Goal: Task Accomplishment & Management: Complete application form

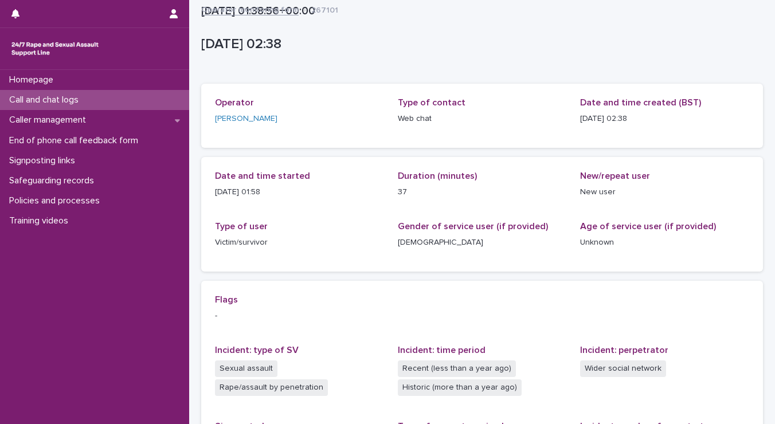
scroll to position [232, 0]
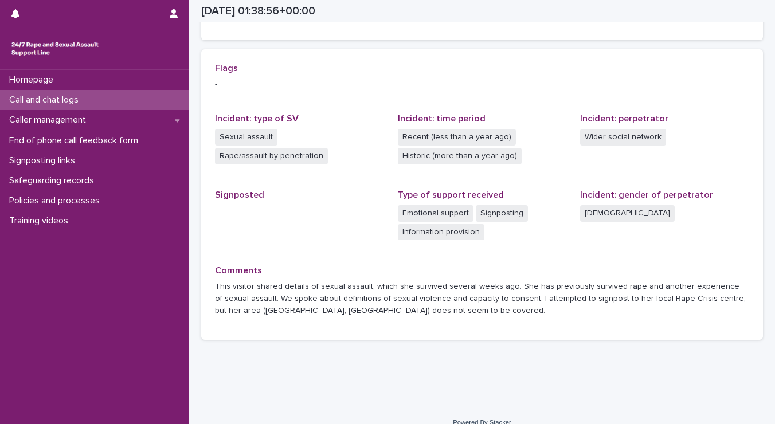
drag, startPoint x: 0, startPoint y: 0, endPoint x: 126, endPoint y: 100, distance: 161.1
click at [126, 100] on div "Call and chat logs" at bounding box center [94, 100] width 189 height 20
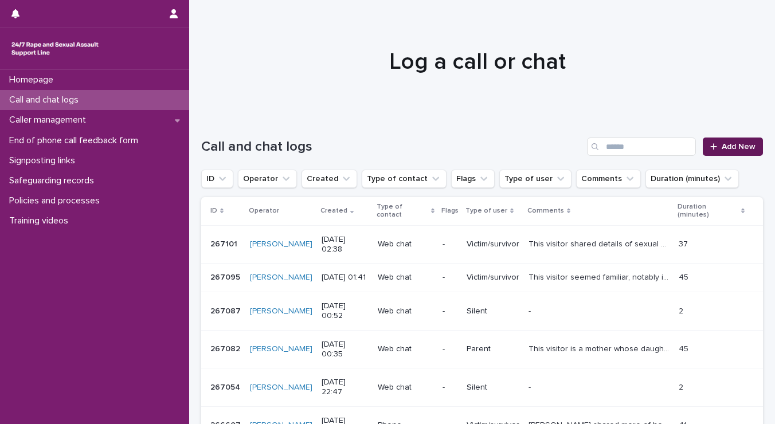
click at [722, 146] on span "Add New" at bounding box center [739, 147] width 34 height 8
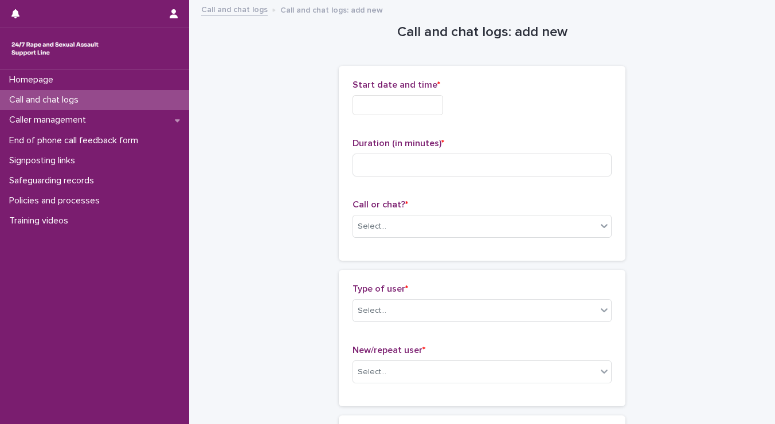
click at [410, 108] on input "text" at bounding box center [397, 105] width 91 height 20
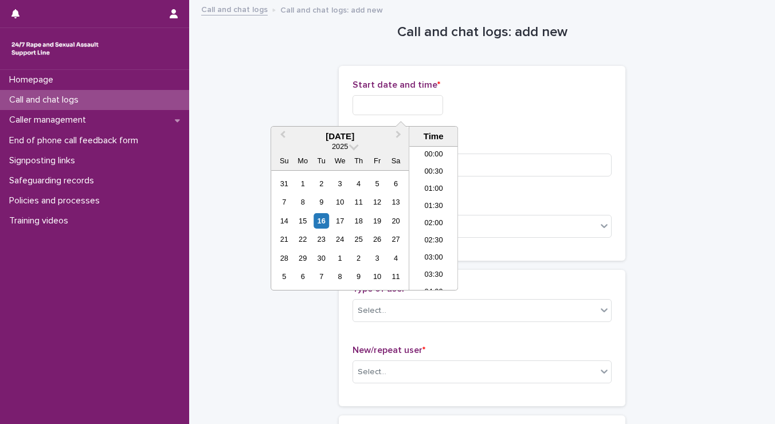
scroll to position [57, 0]
click at [438, 215] on li "03:30" at bounding box center [433, 218] width 49 height 17
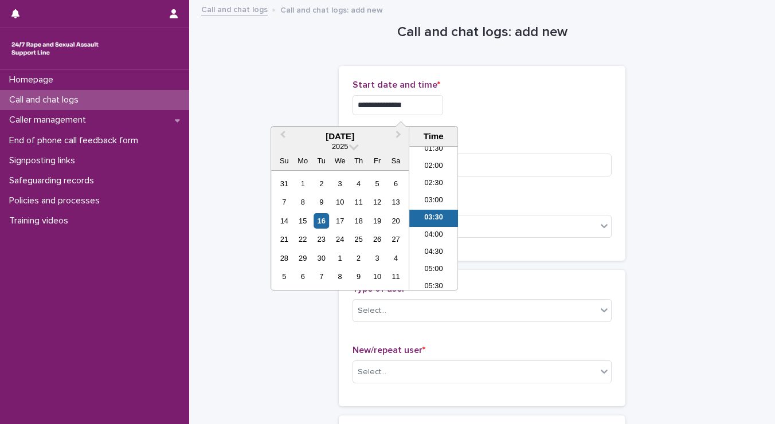
click at [433, 101] on input "**********" at bounding box center [397, 105] width 91 height 20
click at [527, 110] on div "**********" at bounding box center [481, 105] width 259 height 20
drag, startPoint x: 437, startPoint y: 104, endPoint x: 392, endPoint y: 102, distance: 44.8
click at [392, 102] on input "**********" at bounding box center [397, 105] width 91 height 20
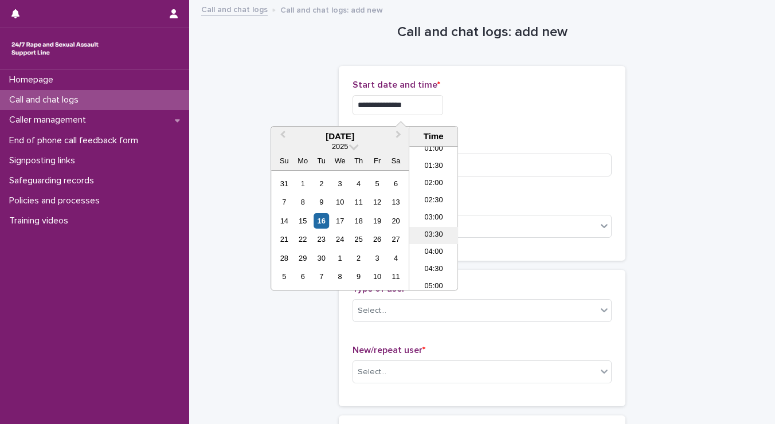
click at [431, 234] on li "03:30" at bounding box center [433, 235] width 49 height 17
click at [406, 104] on input "**********" at bounding box center [397, 105] width 91 height 20
type input "**********"
click at [508, 107] on div "**********" at bounding box center [481, 105] width 259 height 20
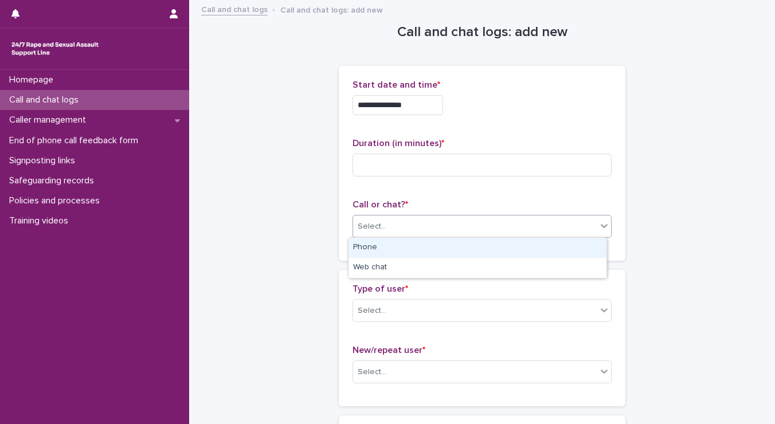
click at [386, 233] on div "Select..." at bounding box center [475, 226] width 244 height 19
click at [368, 249] on div "Phone" at bounding box center [477, 248] width 258 height 20
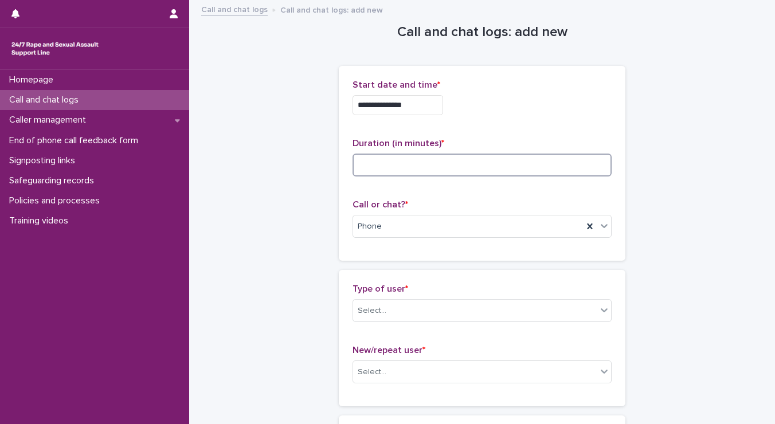
click at [370, 156] on input at bounding box center [481, 165] width 259 height 23
type input "*"
click at [374, 313] on div "Select..." at bounding box center [372, 311] width 29 height 12
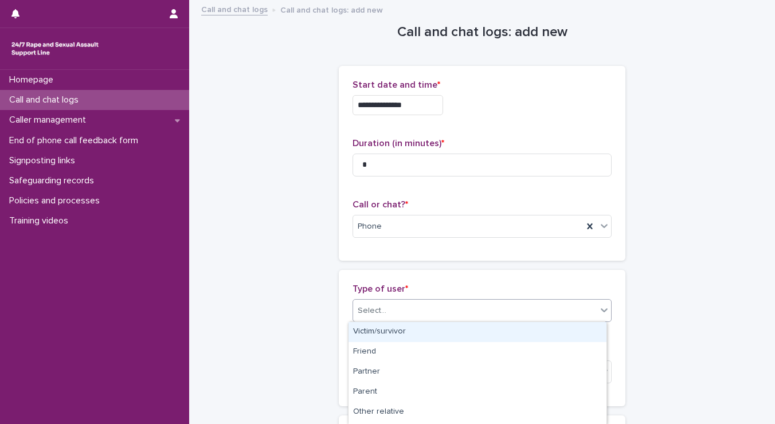
click at [373, 338] on div "Victim/survivor" at bounding box center [477, 332] width 258 height 20
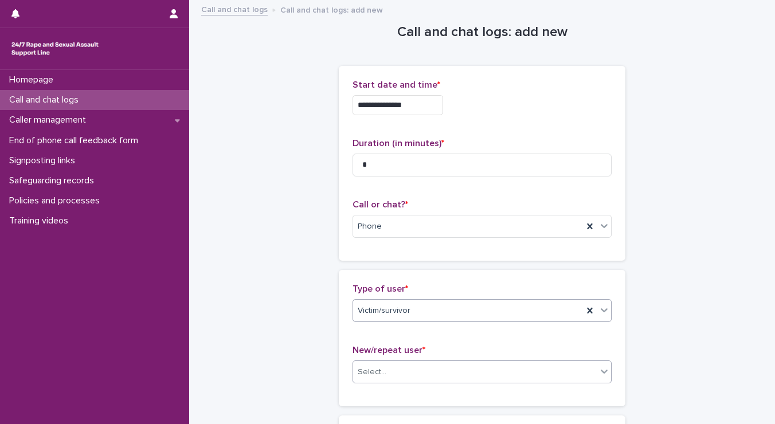
click at [371, 377] on div "Select..." at bounding box center [372, 372] width 29 height 12
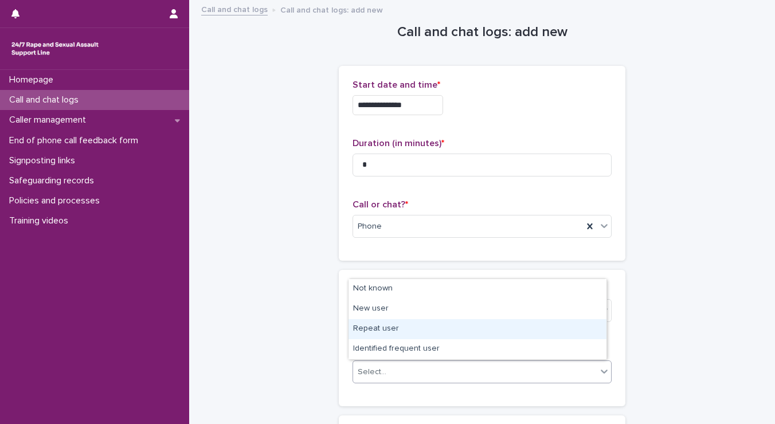
click at [370, 330] on div "Repeat user" at bounding box center [477, 329] width 258 height 20
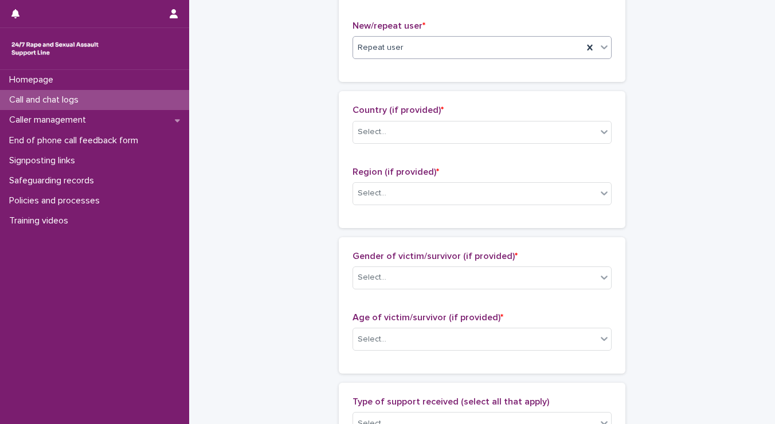
scroll to position [323, 0]
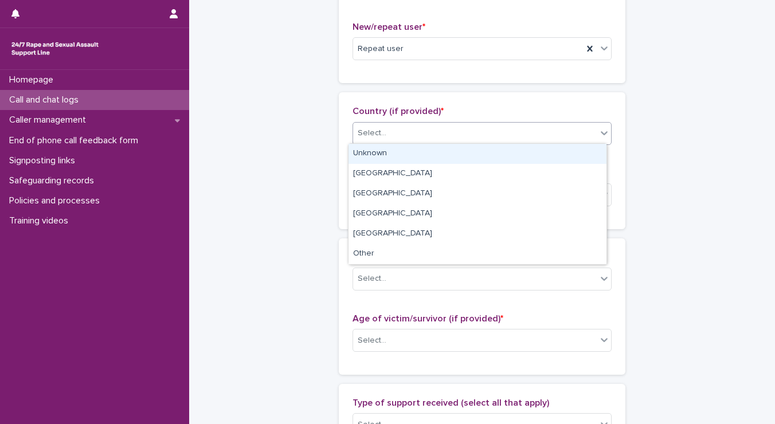
click at [387, 122] on div "Select..." at bounding box center [481, 133] width 259 height 23
click at [366, 153] on div "Unknown" at bounding box center [477, 154] width 258 height 20
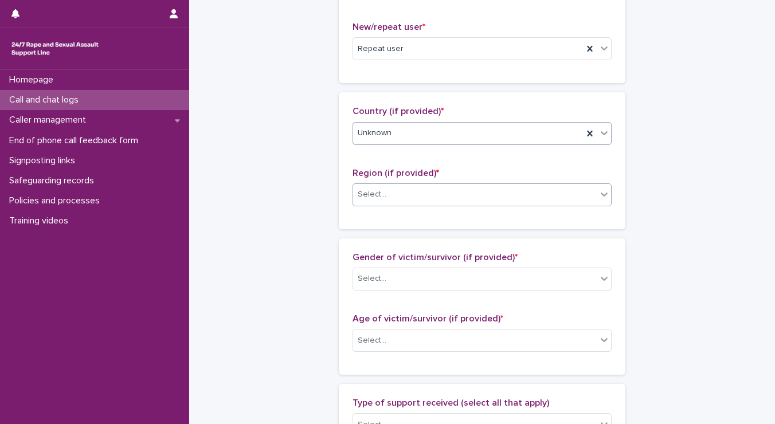
click at [358, 193] on div "Select..." at bounding box center [372, 195] width 29 height 12
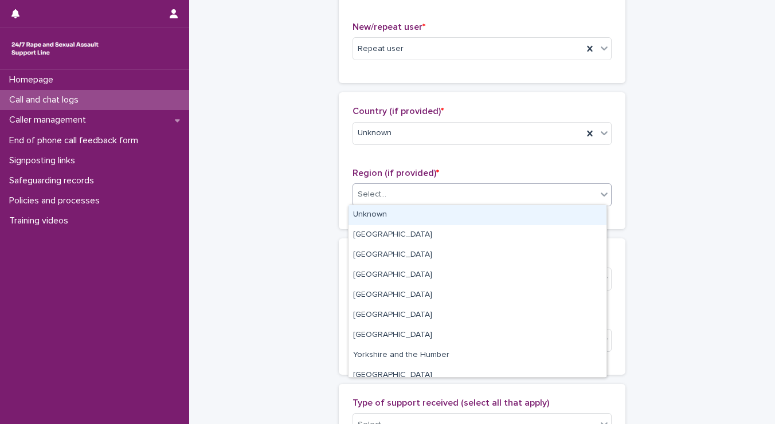
click at [364, 214] on div "Unknown" at bounding box center [477, 215] width 258 height 20
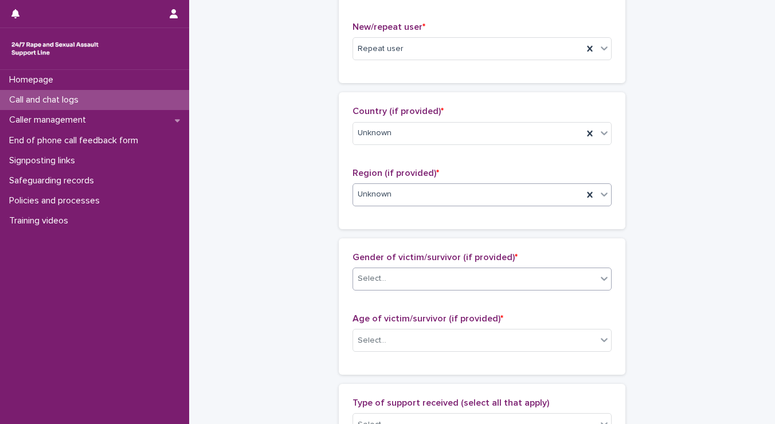
click at [371, 279] on div "Select..." at bounding box center [372, 279] width 29 height 12
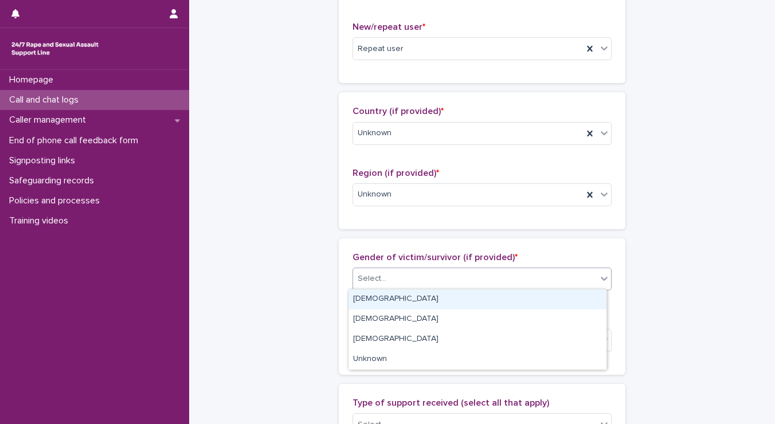
click at [367, 299] on div "Female" at bounding box center [477, 299] width 258 height 20
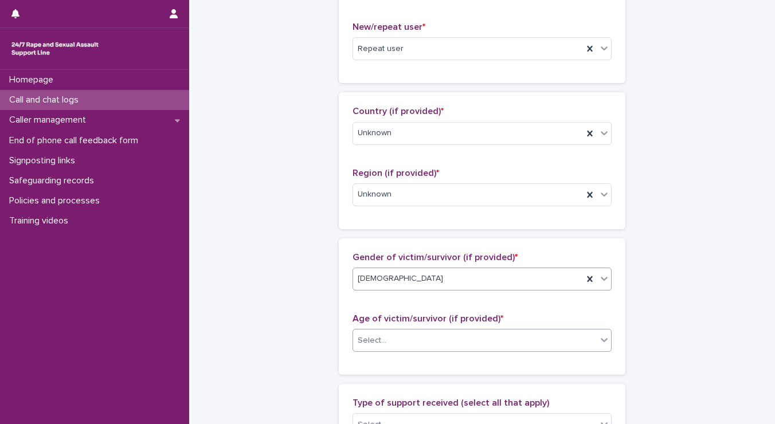
click at [371, 342] on div "Select..." at bounding box center [372, 341] width 29 height 12
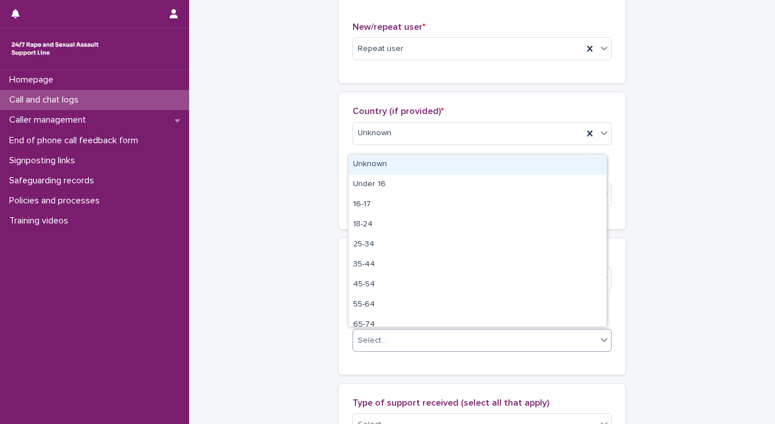
click at [390, 162] on div "Unknown" at bounding box center [477, 165] width 258 height 20
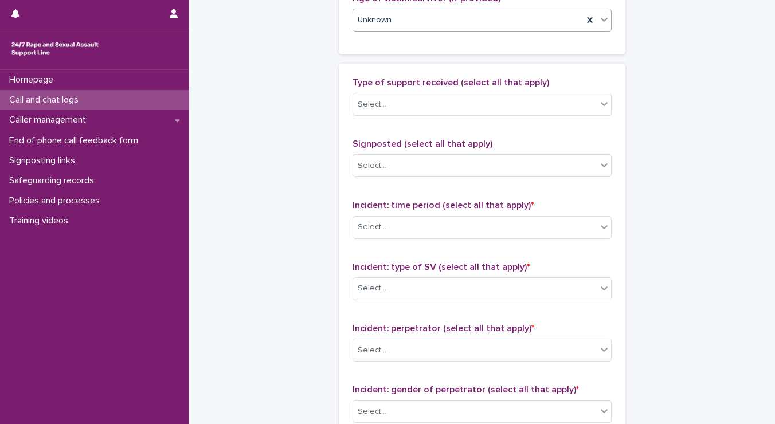
scroll to position [651, 0]
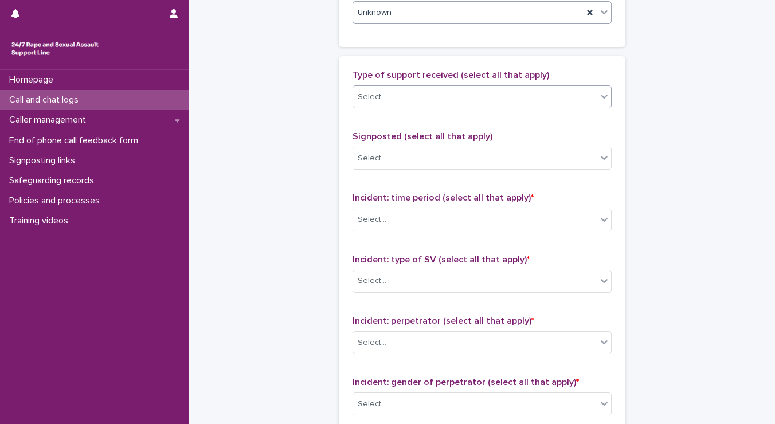
click at [382, 88] on div "Select..." at bounding box center [475, 97] width 244 height 19
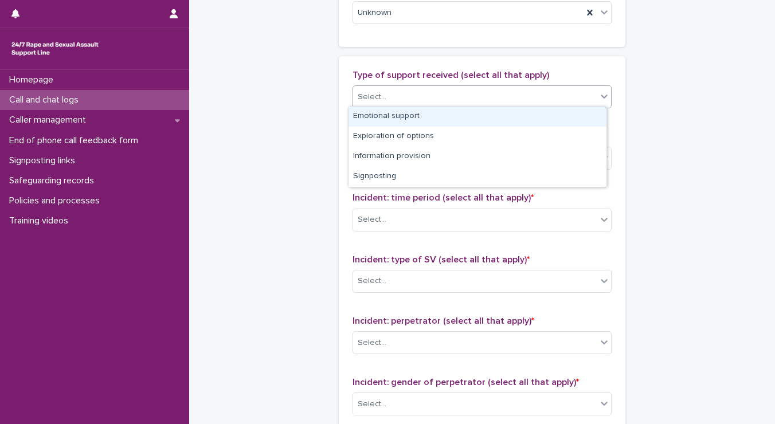
click at [369, 109] on div "Emotional support" at bounding box center [477, 117] width 258 height 20
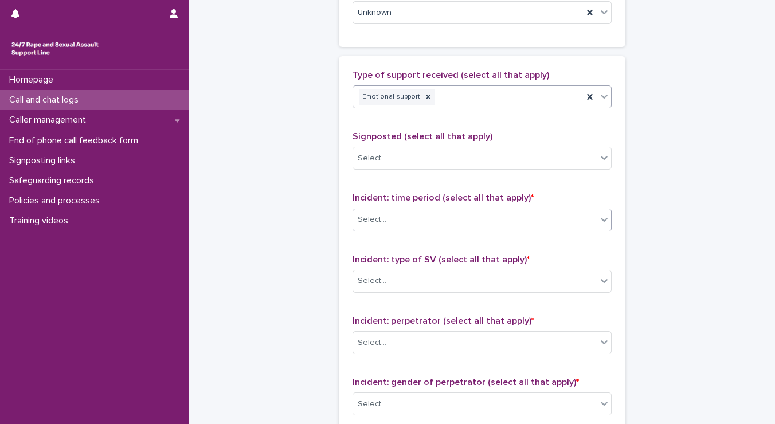
click at [367, 228] on body "**********" at bounding box center [387, 212] width 775 height 424
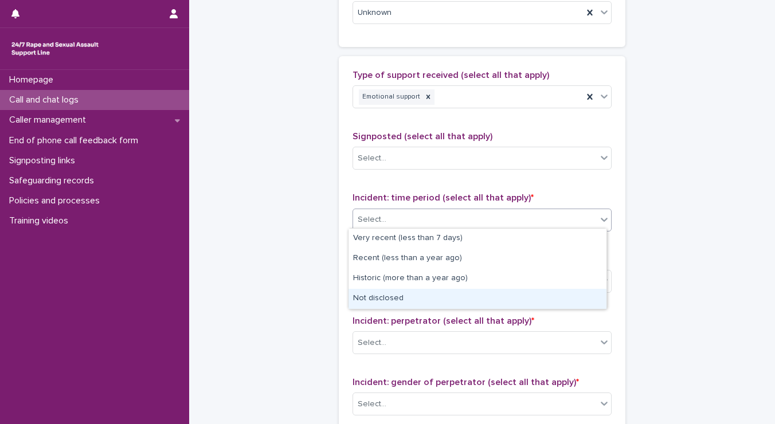
click at [365, 293] on div "Not disclosed" at bounding box center [477, 299] width 258 height 20
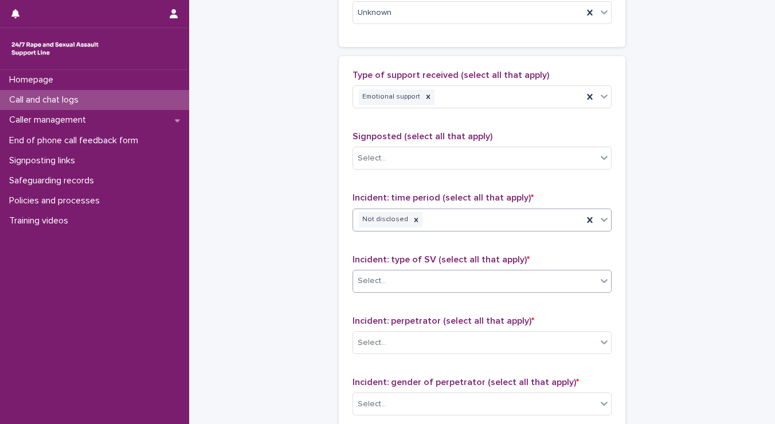
click at [371, 275] on div "Select..." at bounding box center [372, 281] width 29 height 12
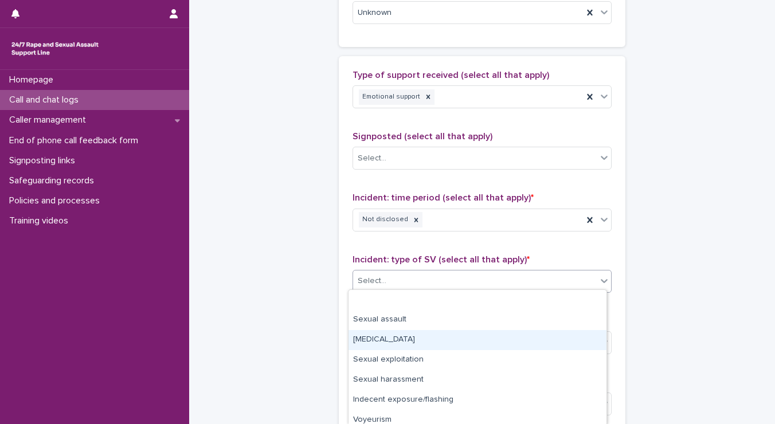
scroll to position [66, 0]
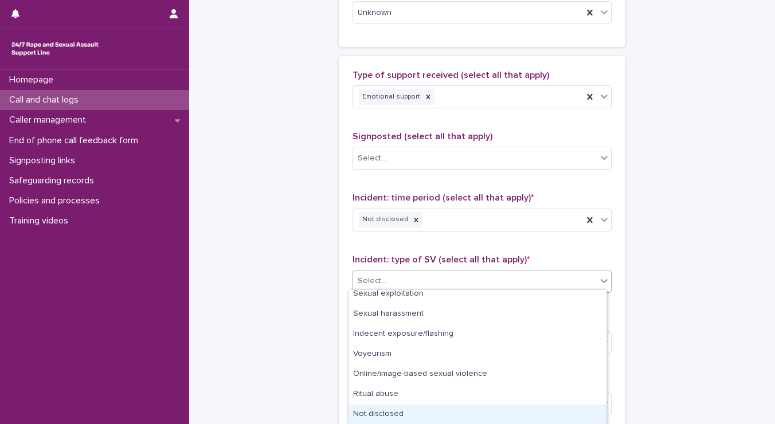
click at [528, 413] on div "Not disclosed" at bounding box center [477, 415] width 258 height 20
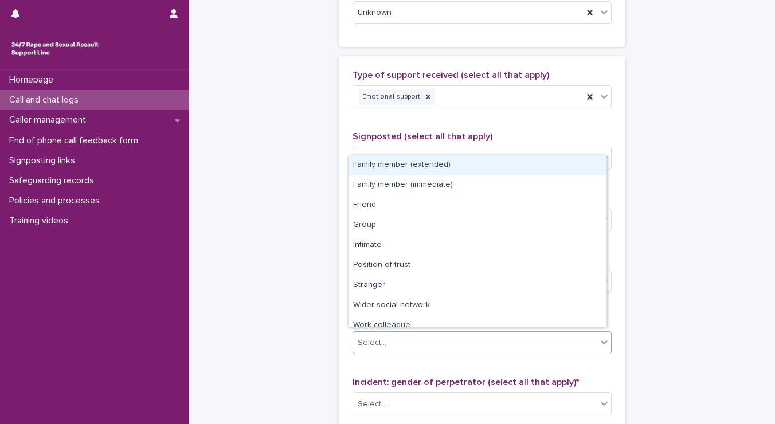
click at [401, 334] on div "Select..." at bounding box center [475, 343] width 244 height 19
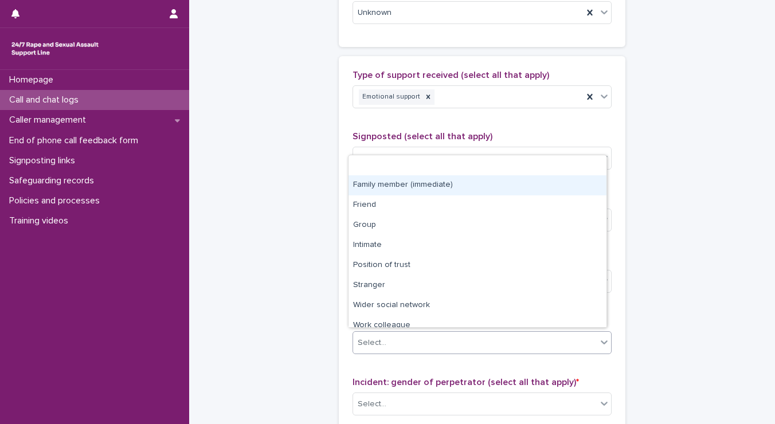
scroll to position [48, 0]
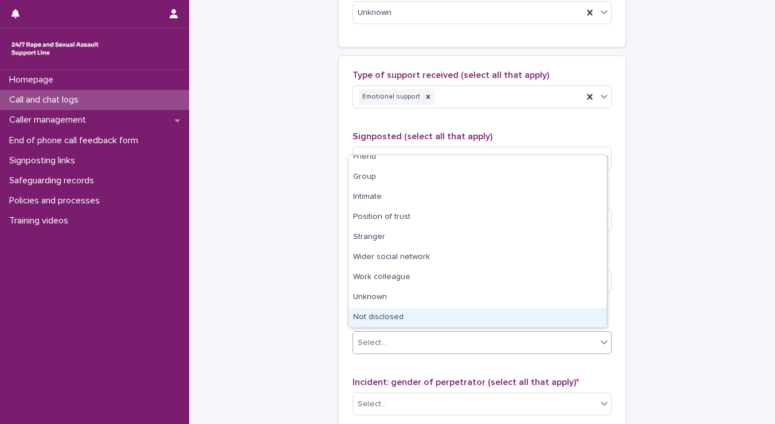
click at [509, 320] on div "Not disclosed" at bounding box center [477, 318] width 258 height 20
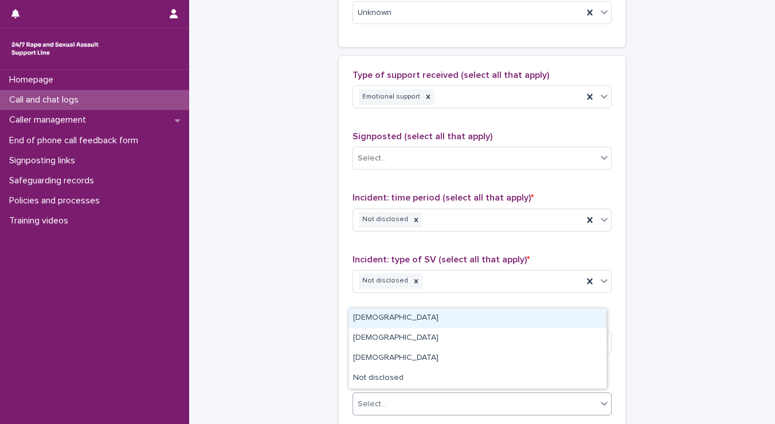
click at [391, 405] on div "Select..." at bounding box center [475, 404] width 244 height 19
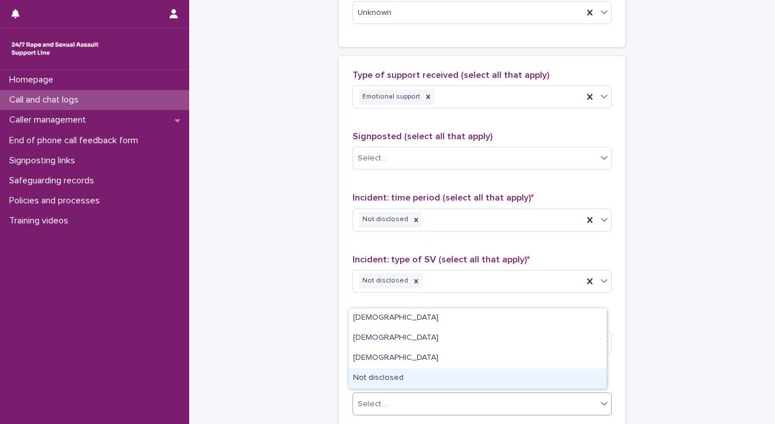
click at [374, 380] on div "Not disclosed" at bounding box center [477, 379] width 258 height 20
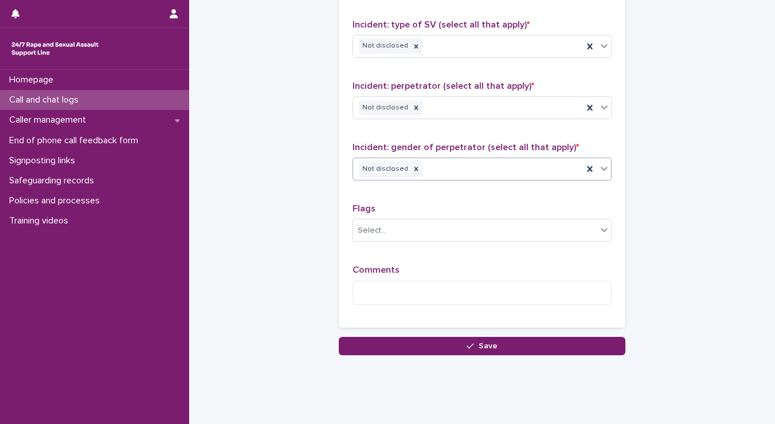
scroll to position [903, 0]
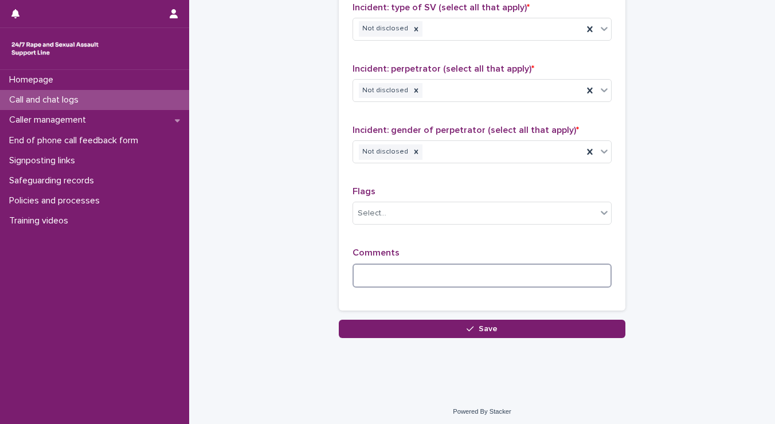
click at [474, 274] on textarea at bounding box center [481, 276] width 259 height 25
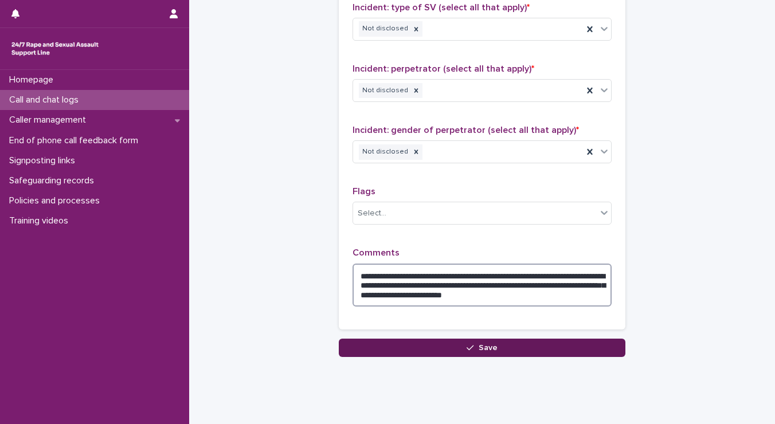
type textarea "**********"
click at [500, 351] on button "Save" at bounding box center [482, 348] width 287 height 18
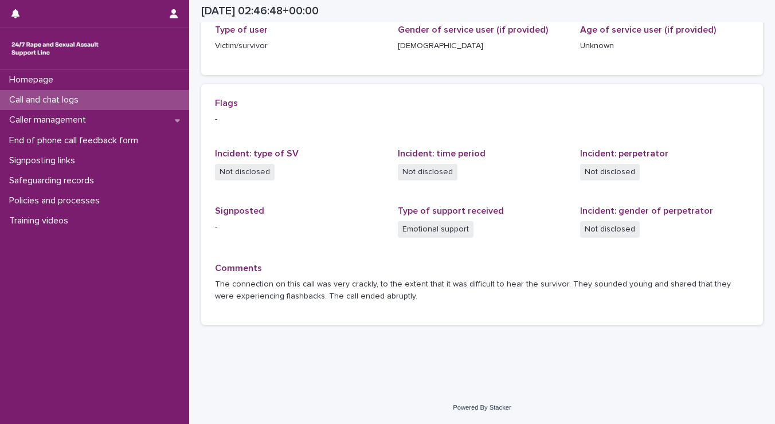
scroll to position [197, 0]
click at [43, 95] on p "Call and chat logs" at bounding box center [46, 100] width 83 height 11
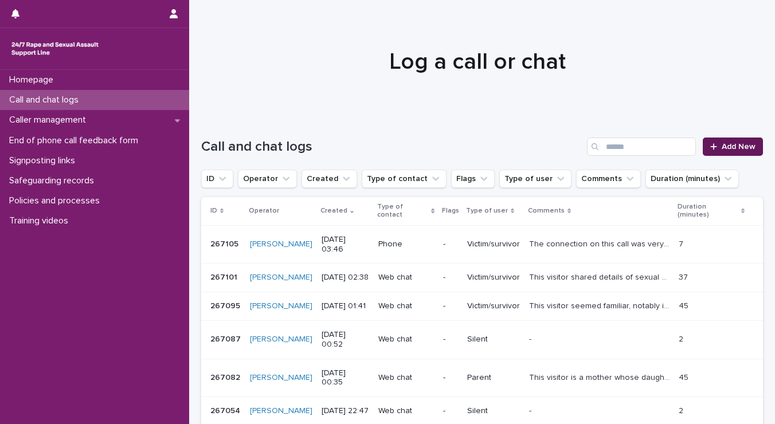
drag, startPoint x: 718, startPoint y: 148, endPoint x: 714, endPoint y: 139, distance: 10.0
click at [714, 139] on link "Add New" at bounding box center [733, 147] width 60 height 18
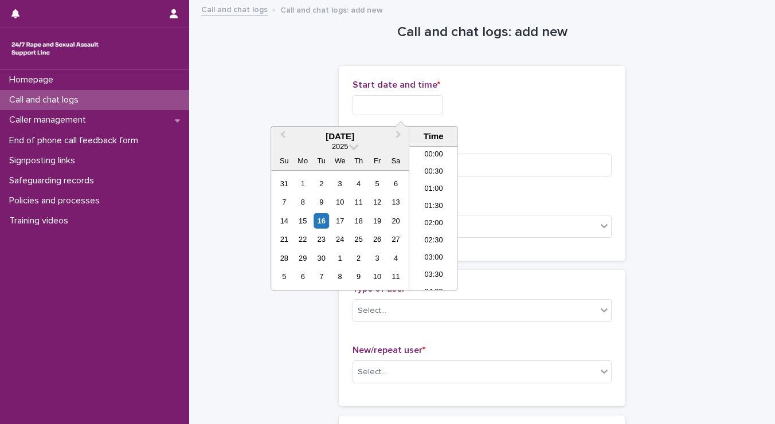
click at [394, 99] on input "text" at bounding box center [397, 105] width 91 height 20
click at [428, 215] on li "03:30" at bounding box center [433, 218] width 49 height 17
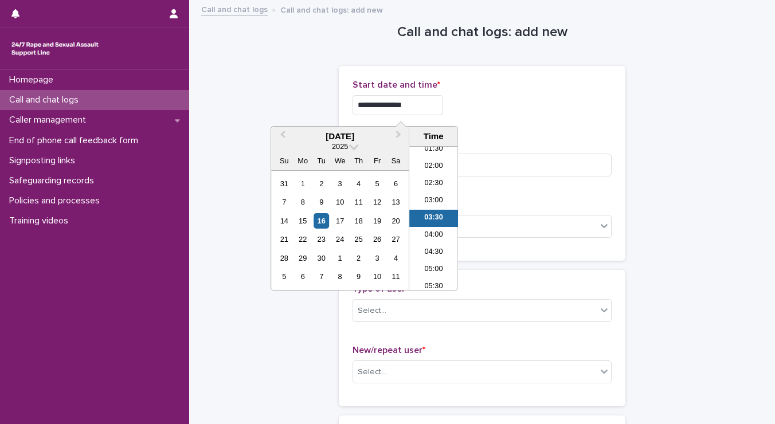
drag, startPoint x: 403, startPoint y: 103, endPoint x: 429, endPoint y: 119, distance: 29.9
click at [429, 119] on div "**********" at bounding box center [481, 102] width 259 height 45
type input "**********"
click at [525, 117] on div "**********" at bounding box center [481, 102] width 259 height 45
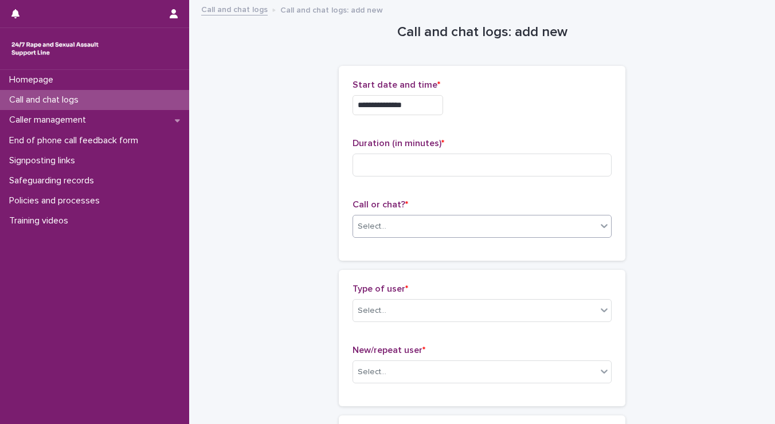
click at [377, 227] on div "Select..." at bounding box center [372, 227] width 29 height 12
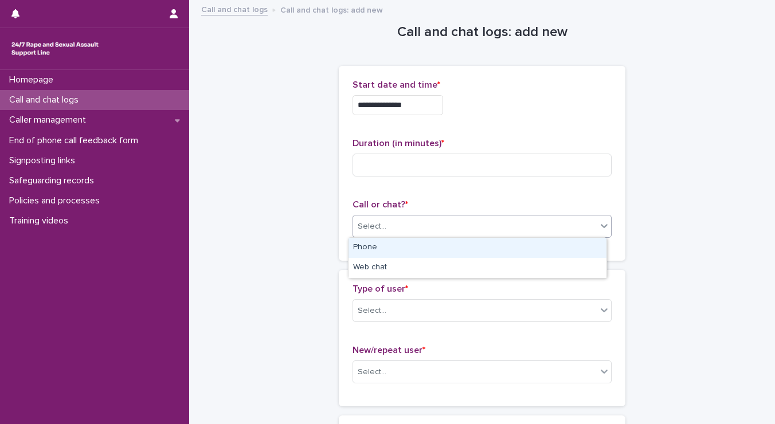
click at [360, 252] on div "Phone" at bounding box center [477, 248] width 258 height 20
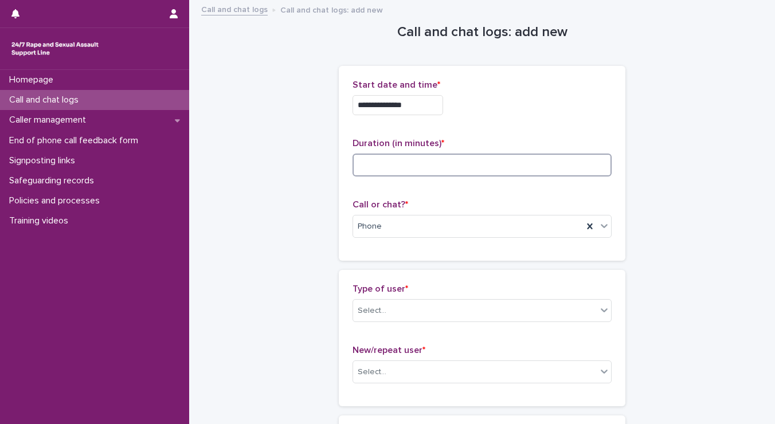
click at [384, 174] on input at bounding box center [481, 165] width 259 height 23
type input "**"
click at [373, 312] on div "Select..." at bounding box center [372, 311] width 29 height 12
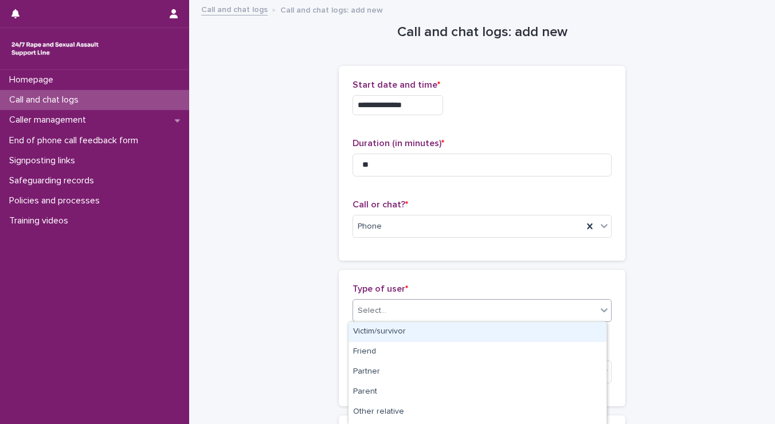
click at [374, 327] on div "Victim/survivor" at bounding box center [477, 332] width 258 height 20
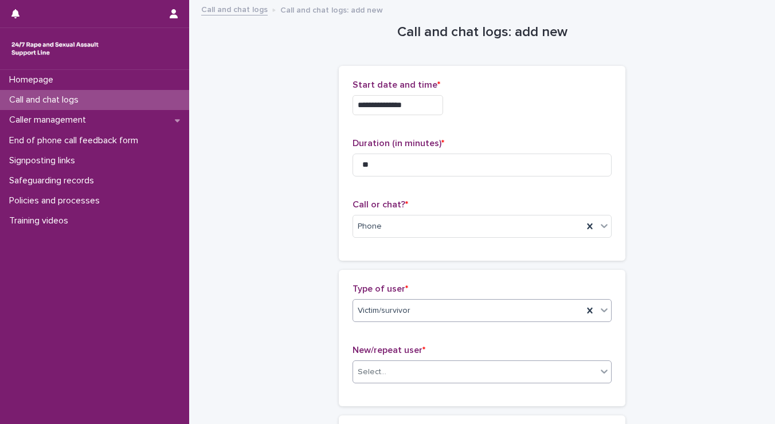
click at [378, 371] on div "Select..." at bounding box center [372, 372] width 29 height 12
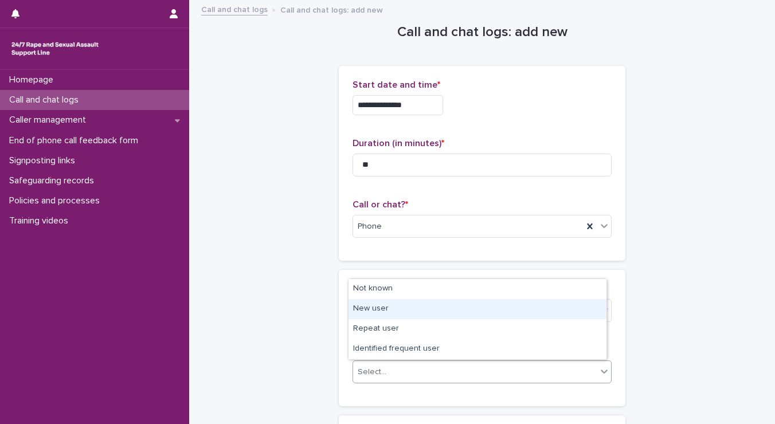
click at [376, 306] on div "New user" at bounding box center [477, 309] width 258 height 20
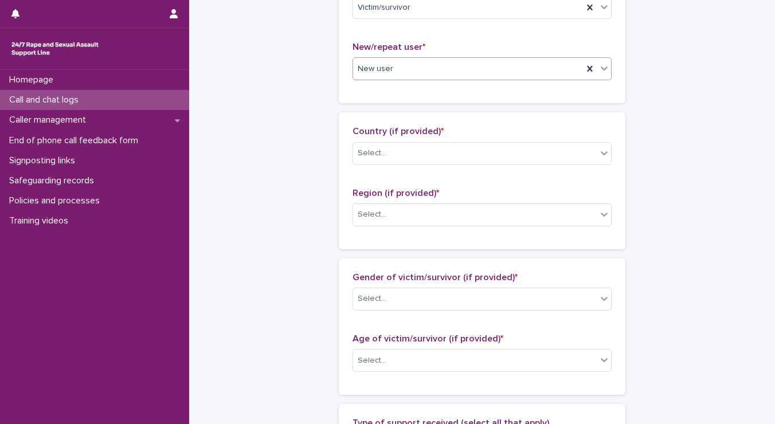
scroll to position [311, 0]
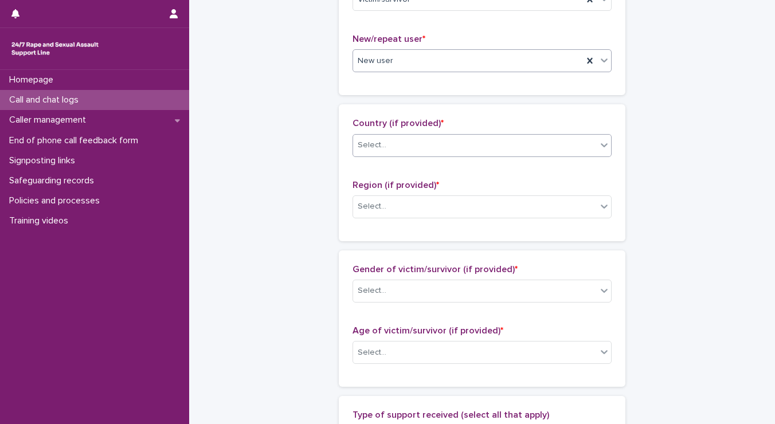
click at [465, 142] on div "Select..." at bounding box center [475, 145] width 244 height 19
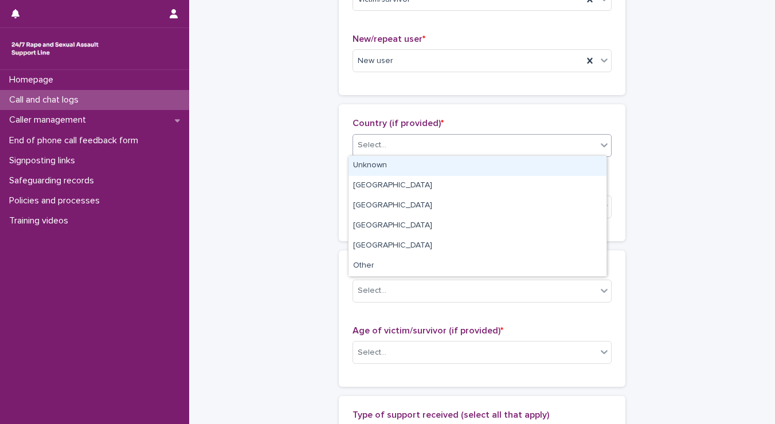
click at [433, 162] on div "Unknown" at bounding box center [477, 166] width 258 height 20
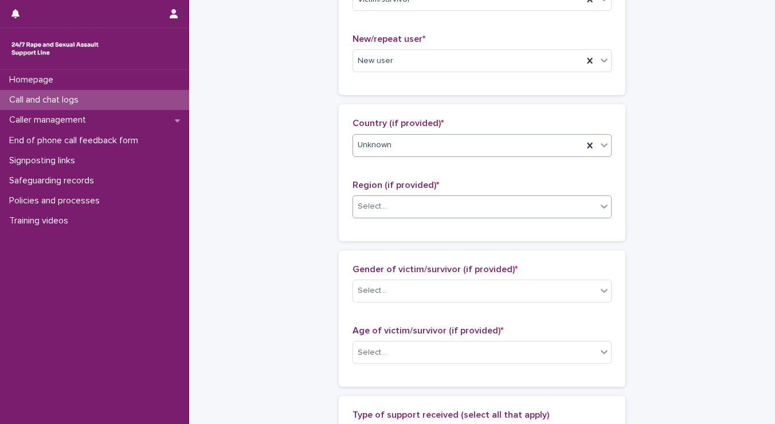
click at [381, 213] on div "Select..." at bounding box center [475, 206] width 244 height 19
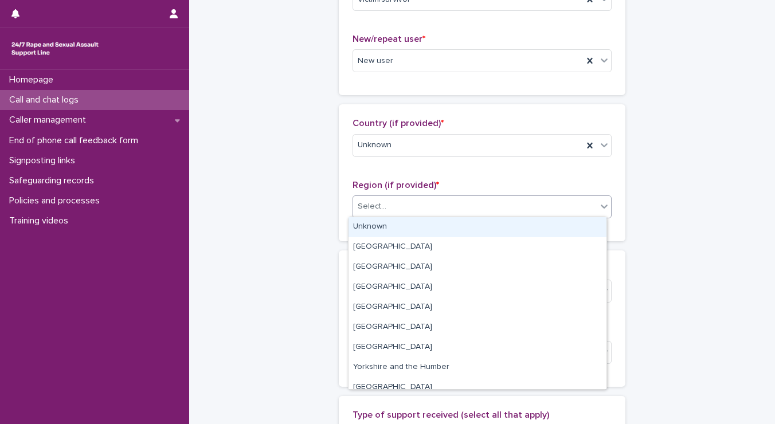
click at [374, 234] on div "Unknown" at bounding box center [477, 227] width 258 height 20
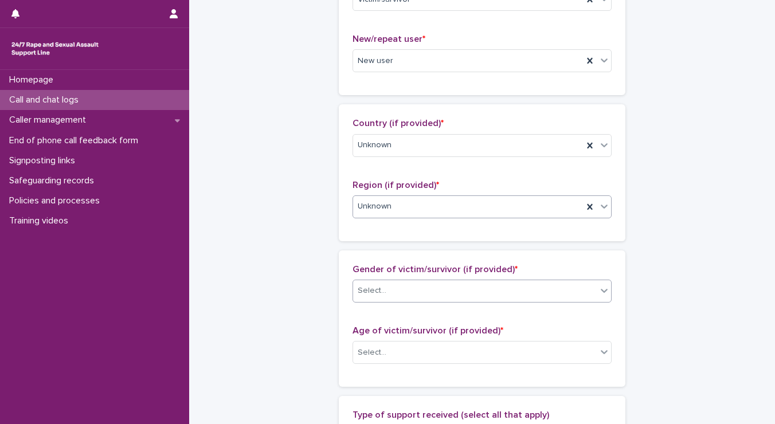
click at [370, 286] on div "Select..." at bounding box center [372, 291] width 29 height 12
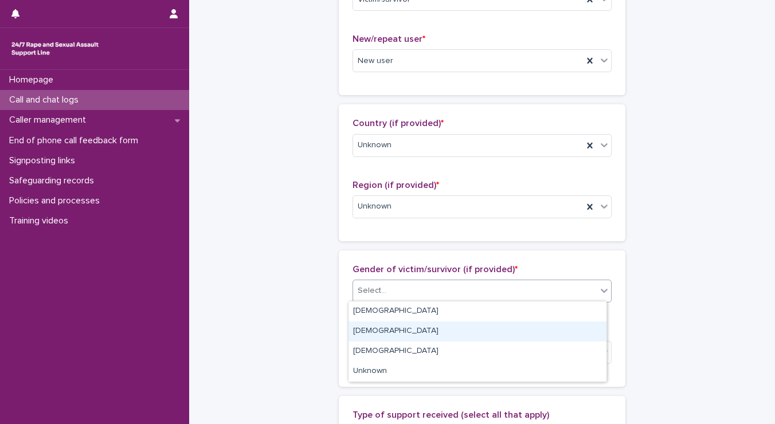
click at [359, 328] on div "Male" at bounding box center [477, 332] width 258 height 20
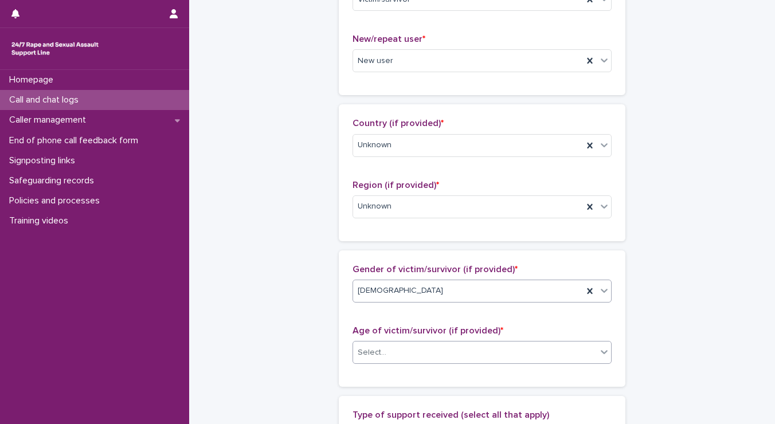
click at [360, 347] on div "Select..." at bounding box center [372, 353] width 29 height 12
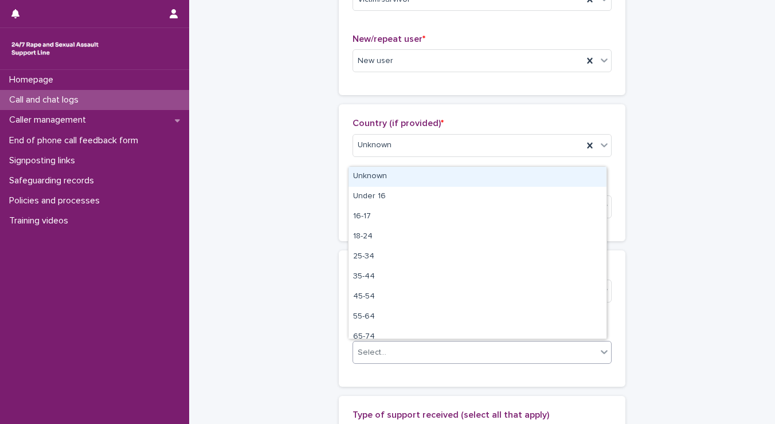
click at [381, 178] on div "Unknown" at bounding box center [477, 177] width 258 height 20
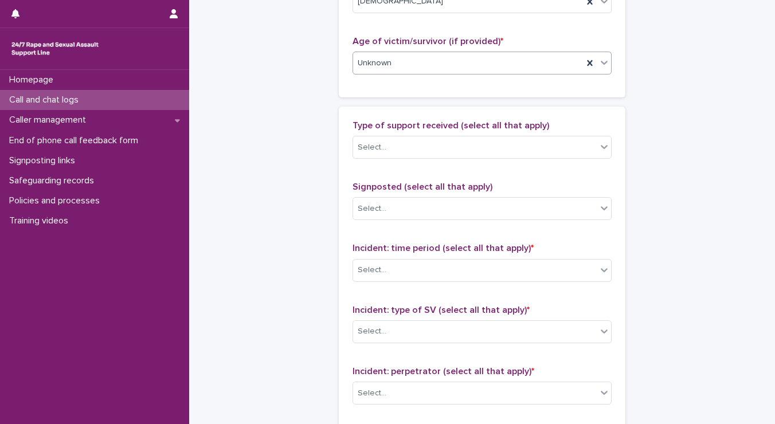
scroll to position [605, 0]
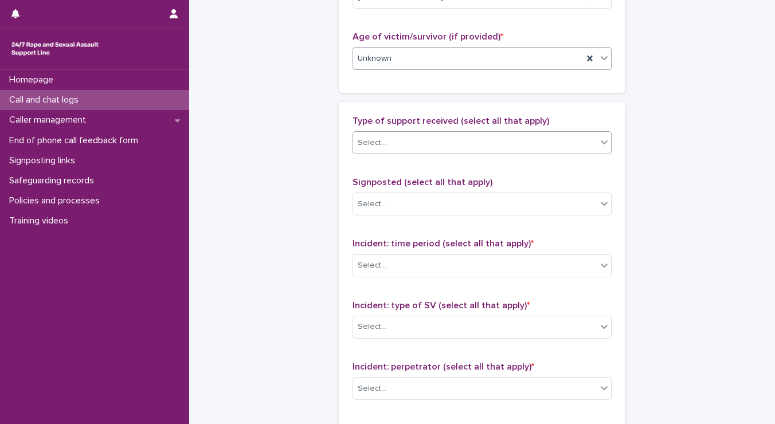
click at [408, 139] on div "Select..." at bounding box center [475, 143] width 244 height 19
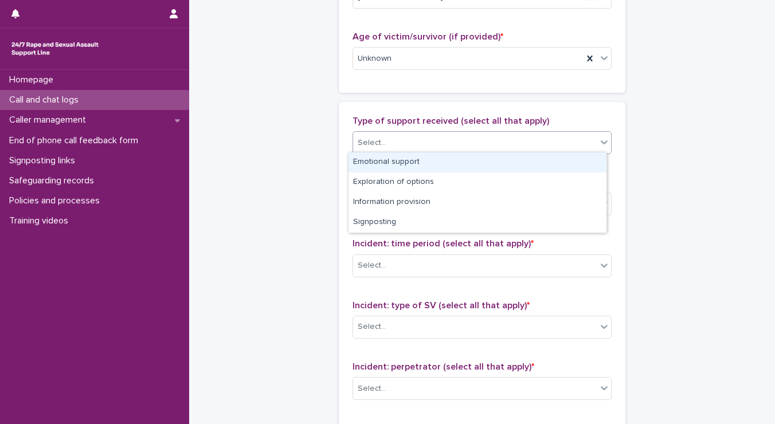
click at [386, 158] on div "Emotional support" at bounding box center [477, 162] width 258 height 20
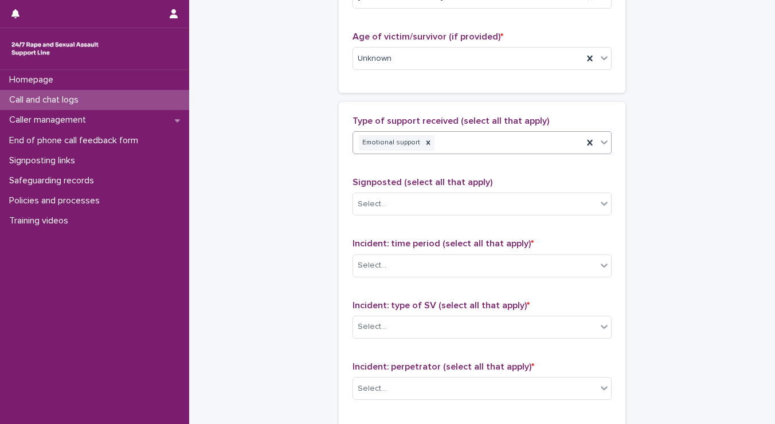
click at [444, 144] on div "Emotional support" at bounding box center [468, 143] width 230 height 20
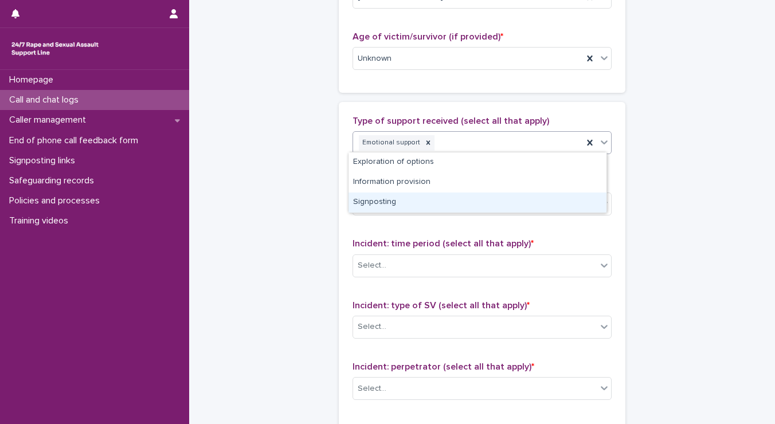
click at [387, 202] on div "Signposting" at bounding box center [477, 203] width 258 height 20
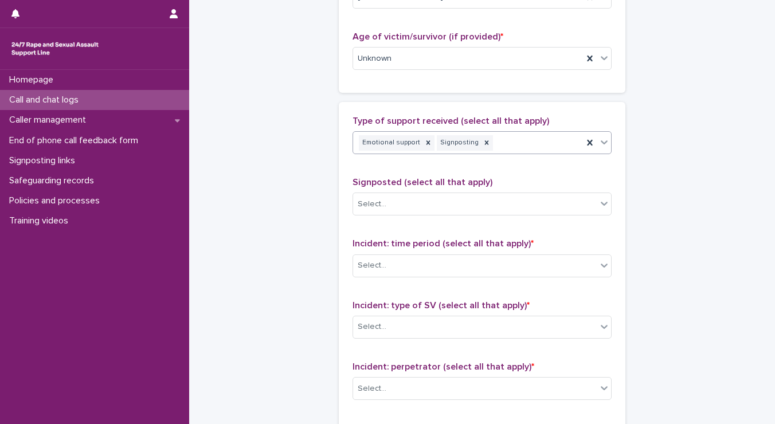
click at [387, 202] on div "Select..." at bounding box center [475, 204] width 244 height 19
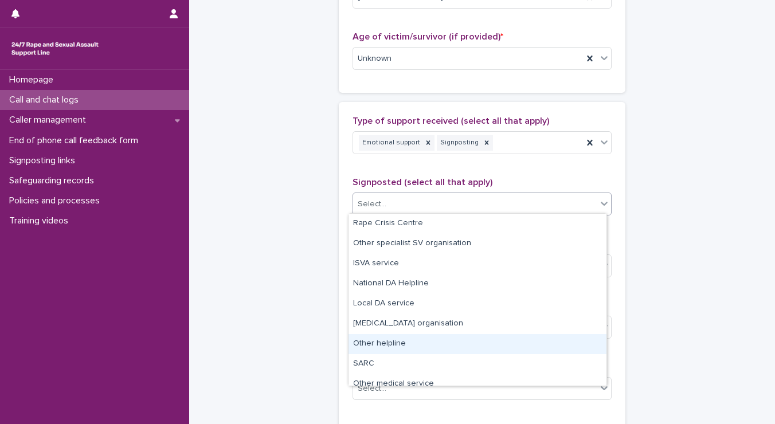
click at [385, 343] on div "Other helpline" at bounding box center [477, 344] width 258 height 20
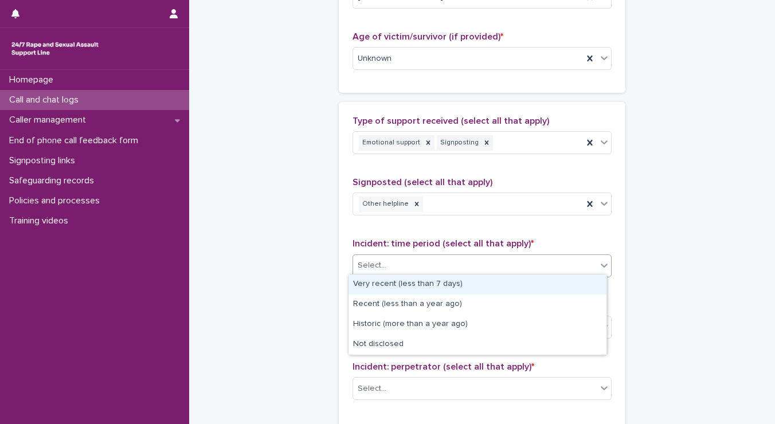
click at [383, 261] on div "Select..." at bounding box center [475, 265] width 244 height 19
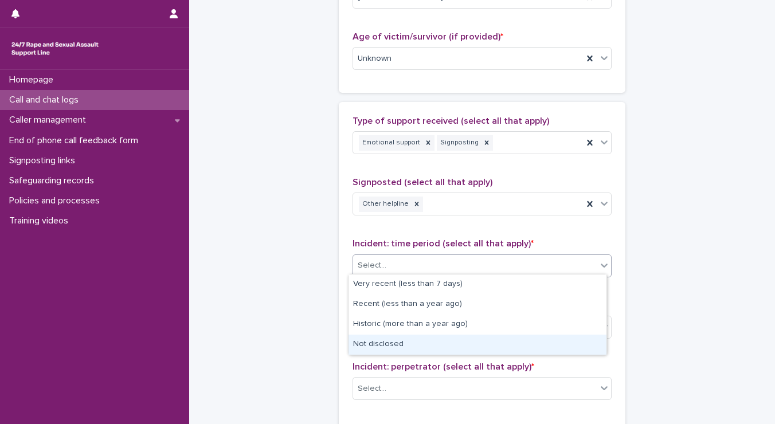
click at [398, 344] on div "Not disclosed" at bounding box center [477, 345] width 258 height 20
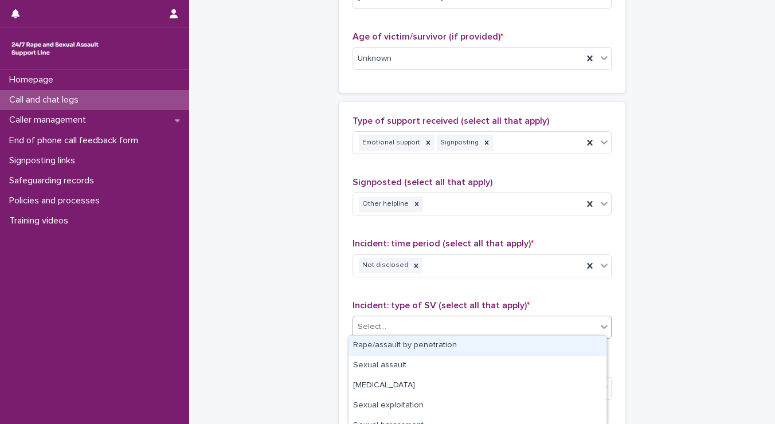
click at [366, 328] on div "Select..." at bounding box center [372, 327] width 29 height 12
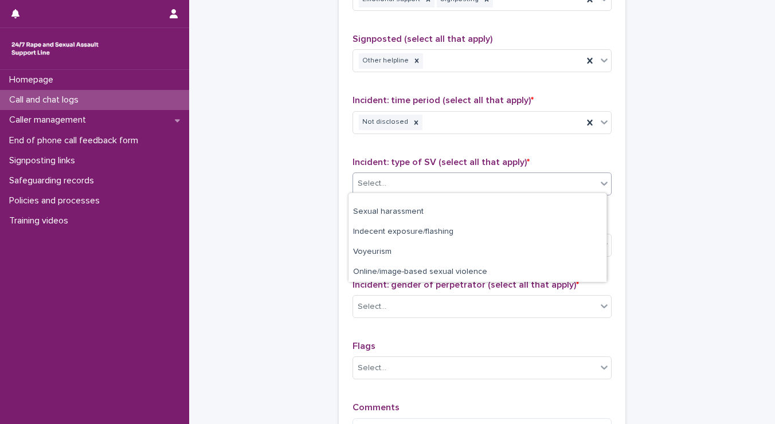
scroll to position [112, 0]
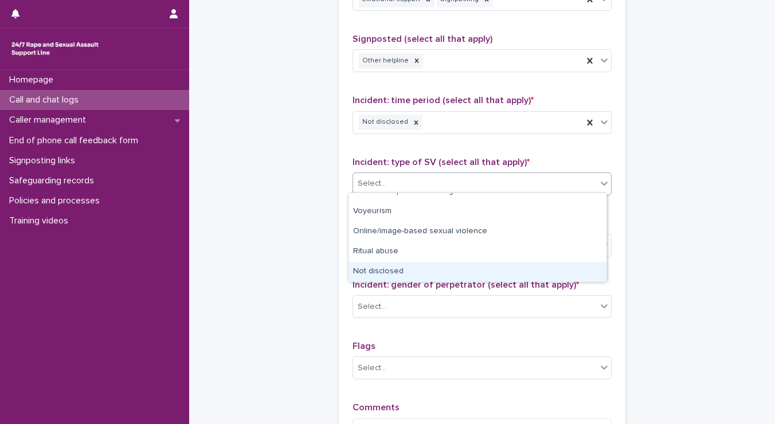
click at [523, 265] on div "Not disclosed" at bounding box center [477, 272] width 258 height 20
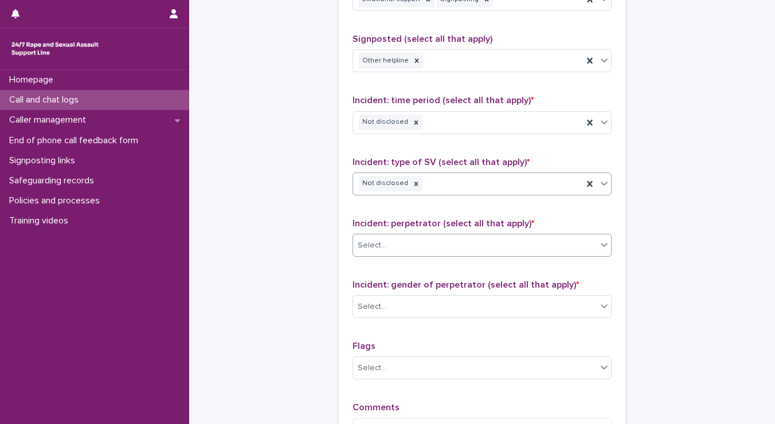
click at [407, 248] on div "Select..." at bounding box center [475, 245] width 244 height 19
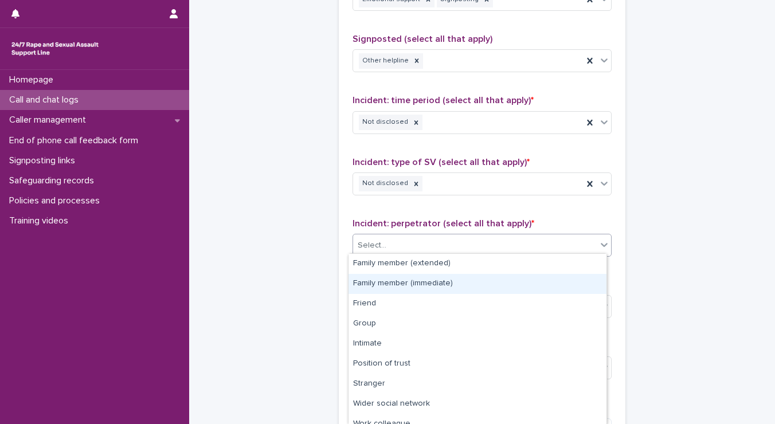
scroll to position [50, 0]
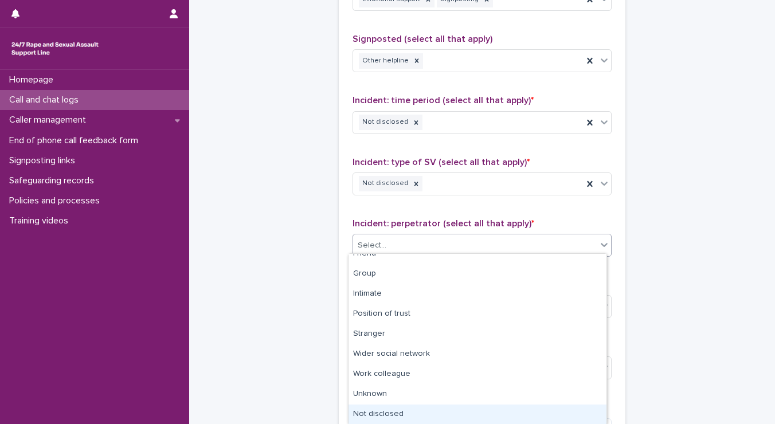
click at [449, 406] on div "Not disclosed" at bounding box center [477, 415] width 258 height 20
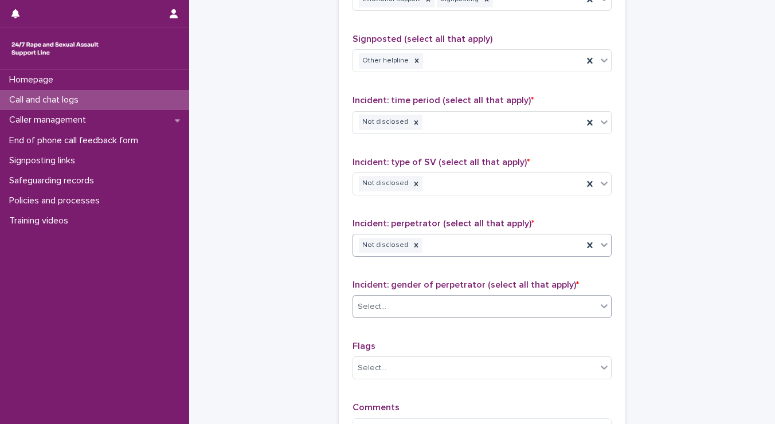
click at [405, 297] on div "Select..." at bounding box center [475, 306] width 244 height 19
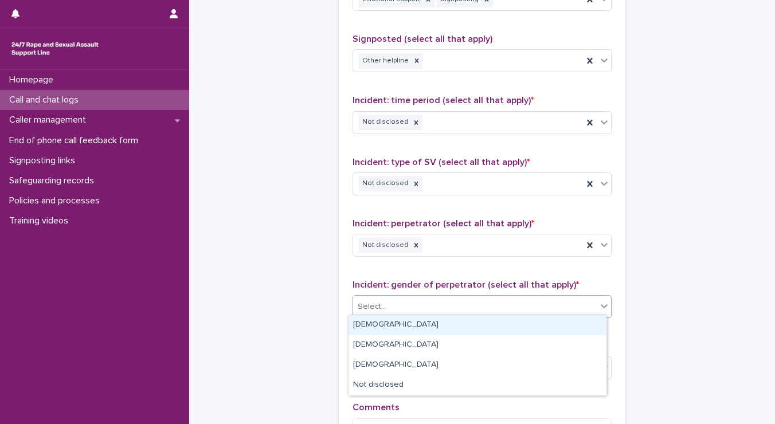
click at [368, 327] on div "Male" at bounding box center [477, 325] width 258 height 20
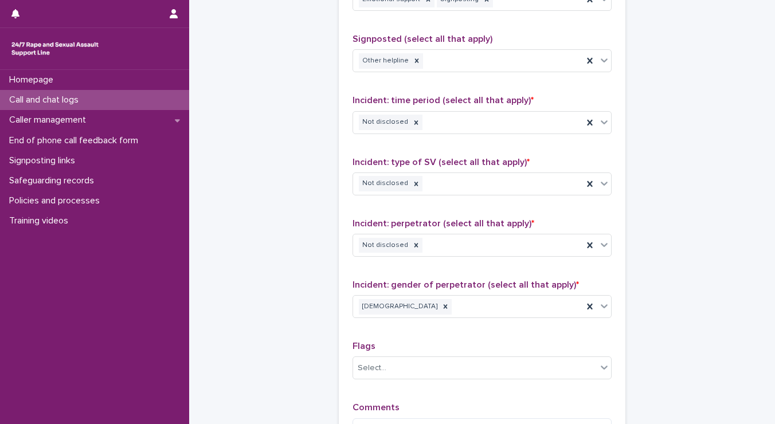
click at [368, 413] on div "Comments" at bounding box center [481, 426] width 259 height 49
click at [368, 418] on textarea at bounding box center [481, 430] width 259 height 25
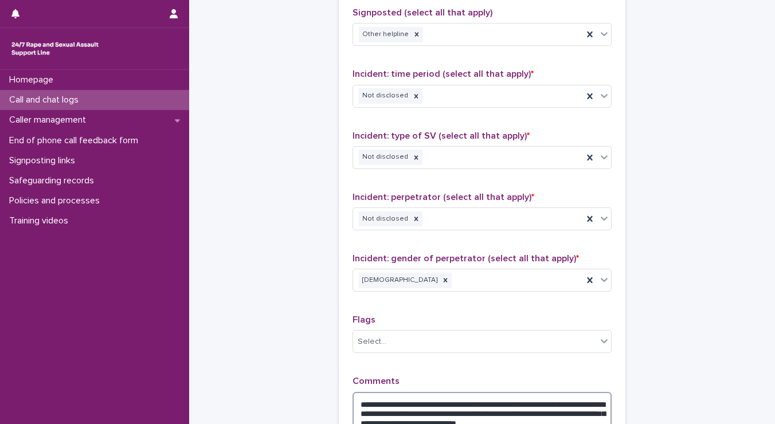
scroll to position [784, 0]
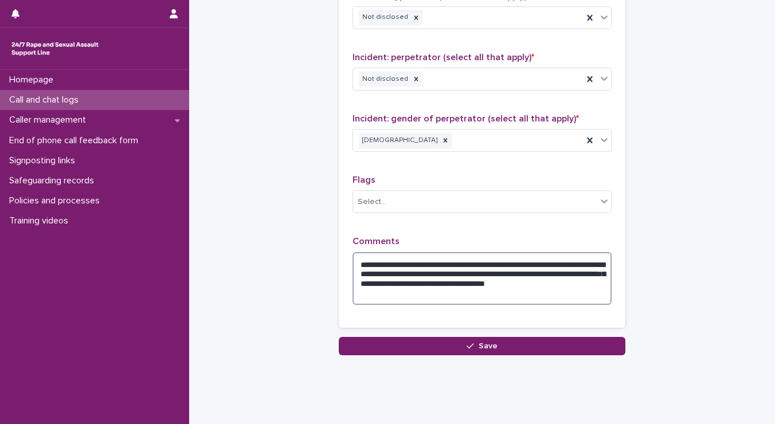
drag, startPoint x: 434, startPoint y: 421, endPoint x: 420, endPoint y: 417, distance: 15.6
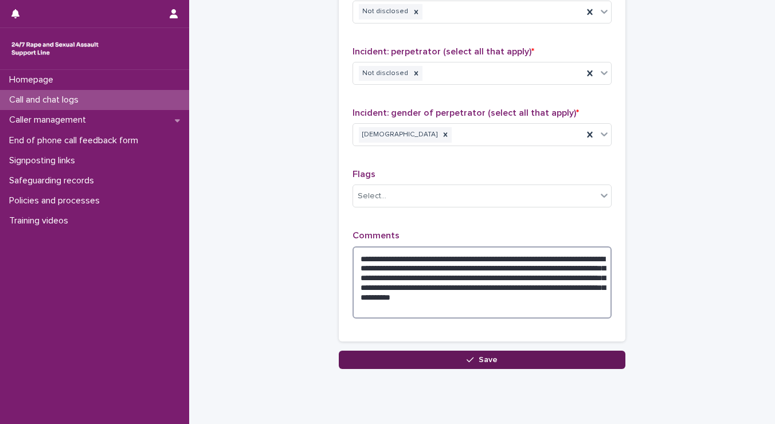
type textarea "**********"
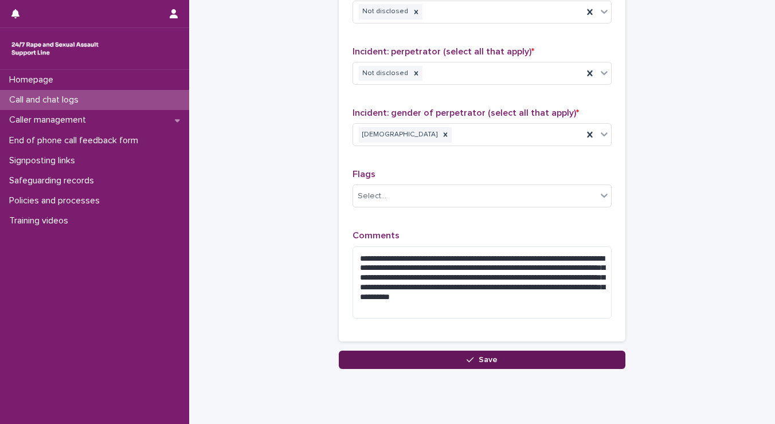
click at [479, 364] on button "Save" at bounding box center [482, 360] width 287 height 18
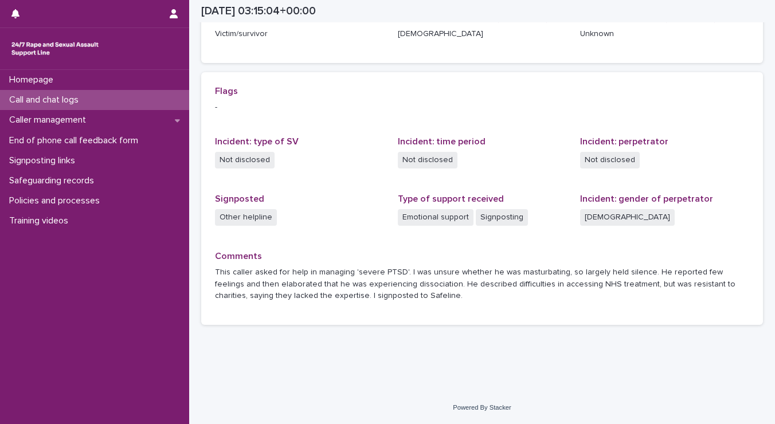
scroll to position [209, 0]
click at [83, 98] on p "Call and chat logs" at bounding box center [46, 100] width 83 height 11
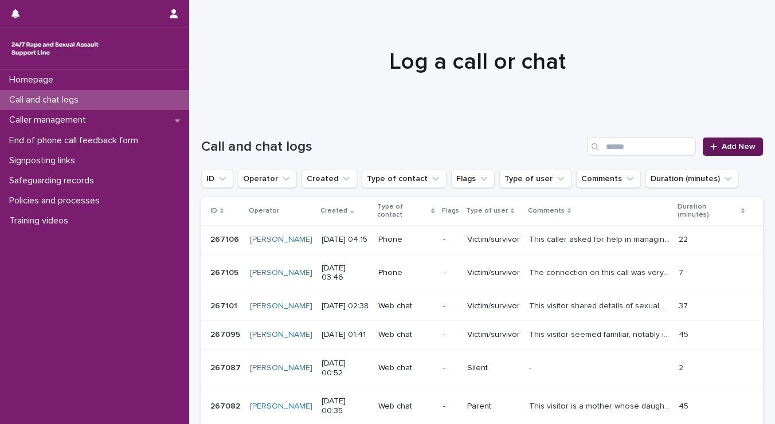
click at [722, 146] on span "Add New" at bounding box center [739, 147] width 34 height 8
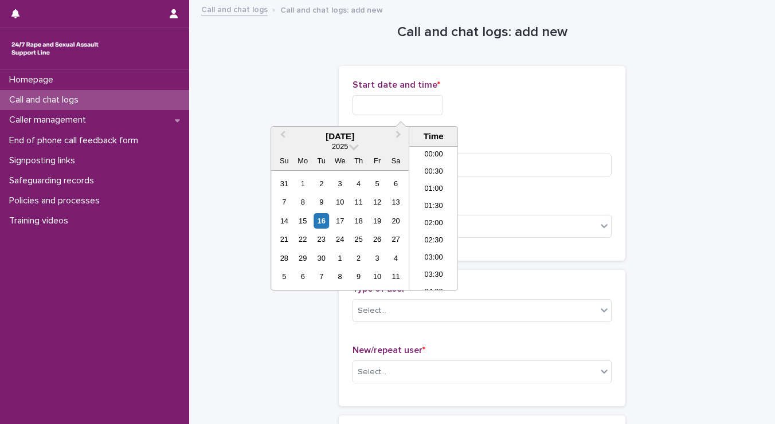
click at [414, 112] on input "text" at bounding box center [397, 105] width 91 height 20
click at [432, 236] on li "04:30" at bounding box center [433, 235] width 49 height 17
drag, startPoint x: 403, startPoint y: 104, endPoint x: 459, endPoint y: 121, distance: 58.2
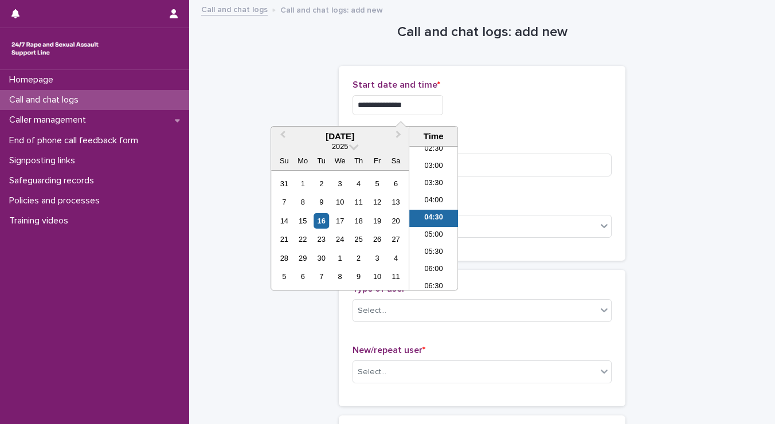
click at [459, 121] on div "**********" at bounding box center [481, 102] width 259 height 45
type input "**********"
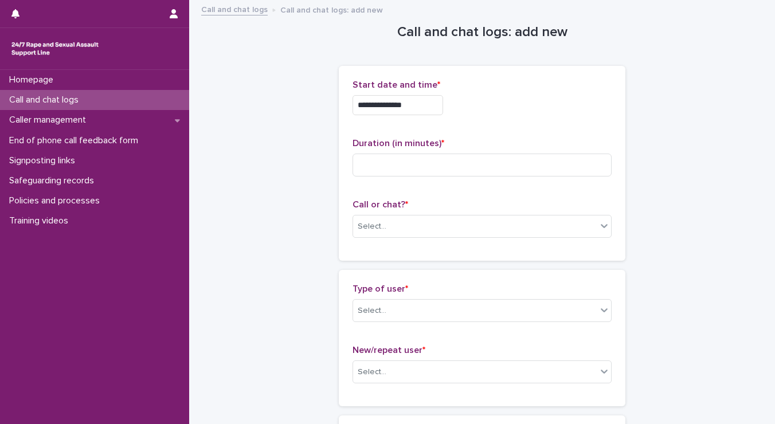
click at [507, 106] on div "**********" at bounding box center [481, 105] width 259 height 20
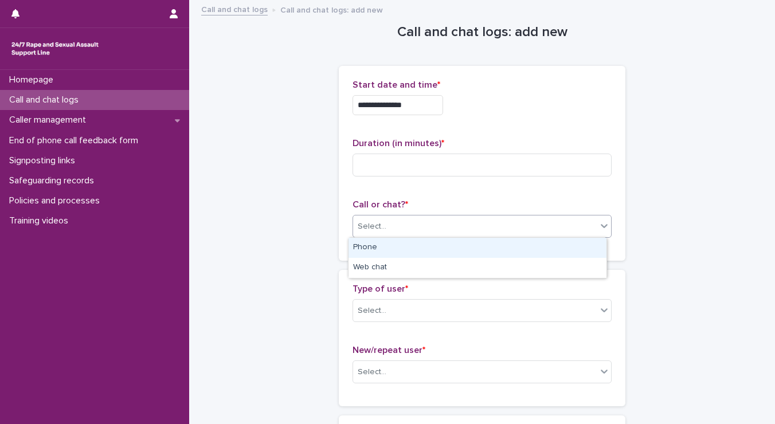
click at [384, 229] on div "Select..." at bounding box center [475, 226] width 244 height 19
click at [374, 246] on div "Phone" at bounding box center [477, 248] width 258 height 20
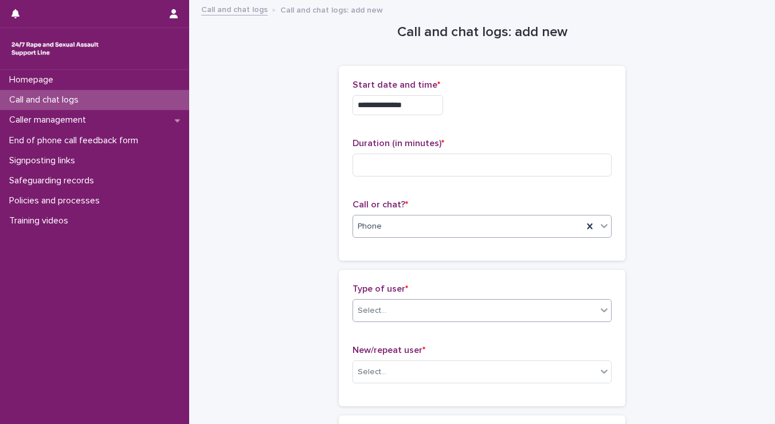
click at [393, 316] on div "Select..." at bounding box center [475, 310] width 244 height 19
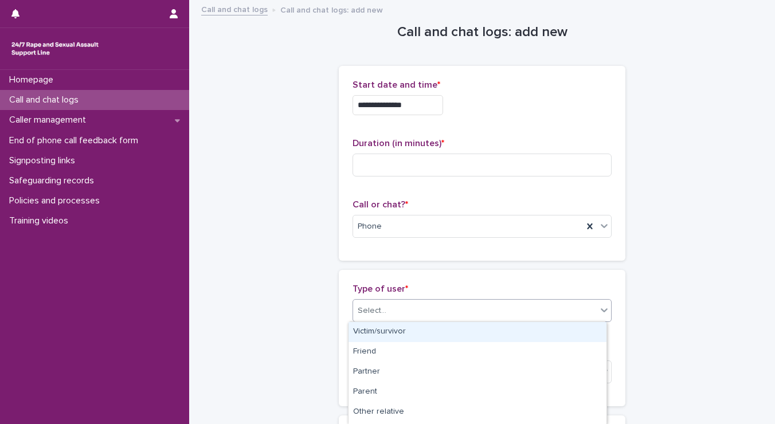
click at [383, 327] on div "Victim/survivor" at bounding box center [477, 332] width 258 height 20
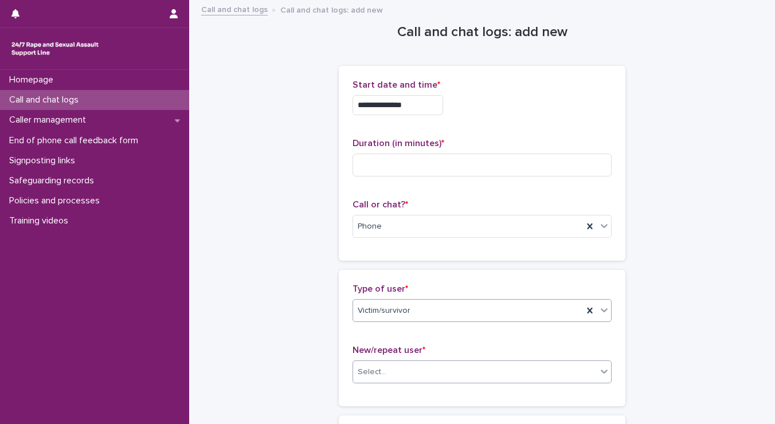
click at [386, 370] on div "Select..." at bounding box center [475, 372] width 244 height 19
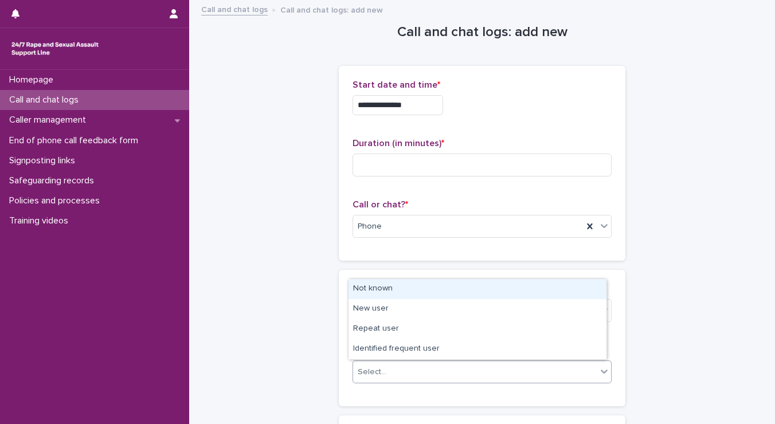
click at [372, 283] on div "Not known" at bounding box center [477, 289] width 258 height 20
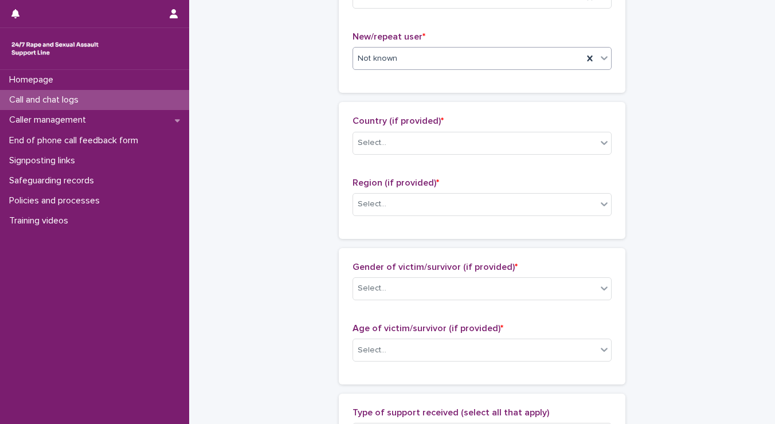
scroll to position [321, 0]
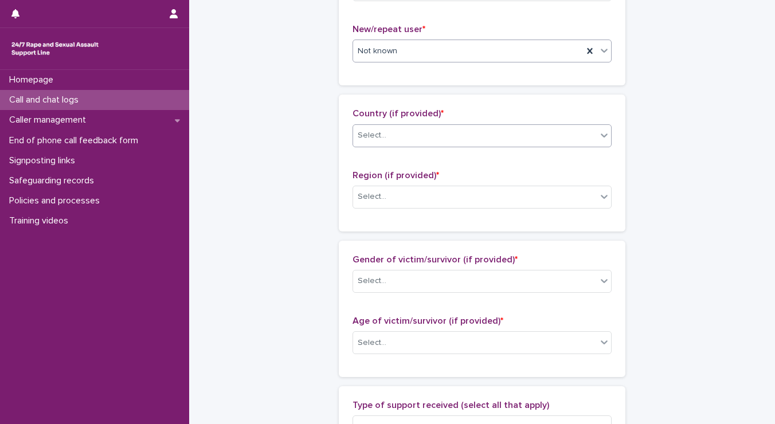
click at [465, 135] on div "Select..." at bounding box center [475, 135] width 244 height 19
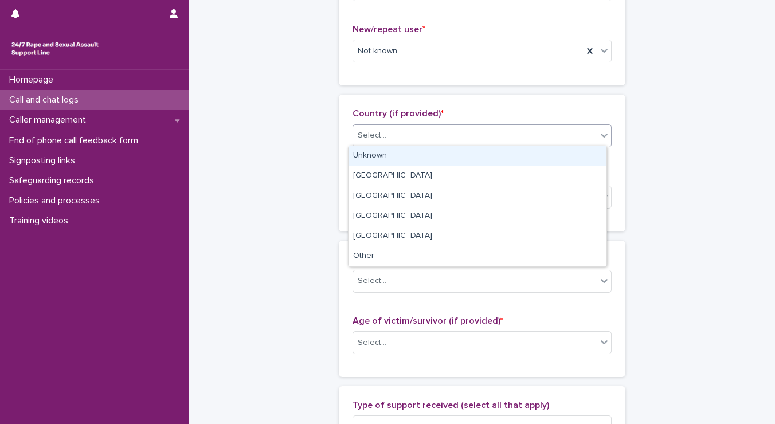
click at [447, 152] on div "Unknown" at bounding box center [477, 156] width 258 height 20
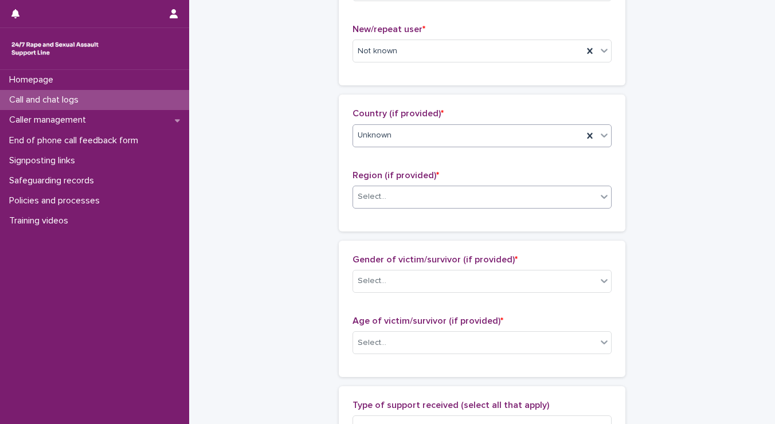
click at [424, 198] on div "Select..." at bounding box center [475, 196] width 244 height 19
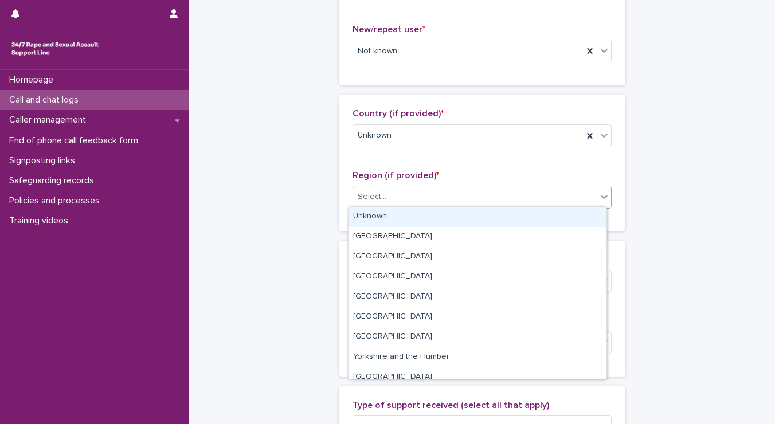
click at [417, 221] on div "Unknown" at bounding box center [477, 217] width 258 height 20
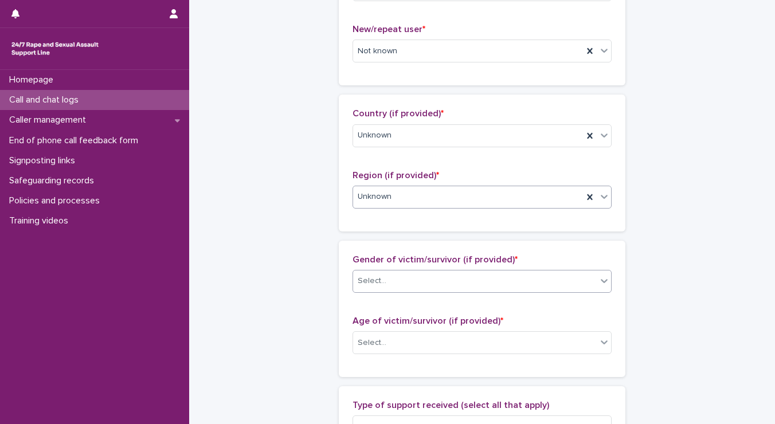
click at [397, 277] on div "Select..." at bounding box center [475, 281] width 244 height 19
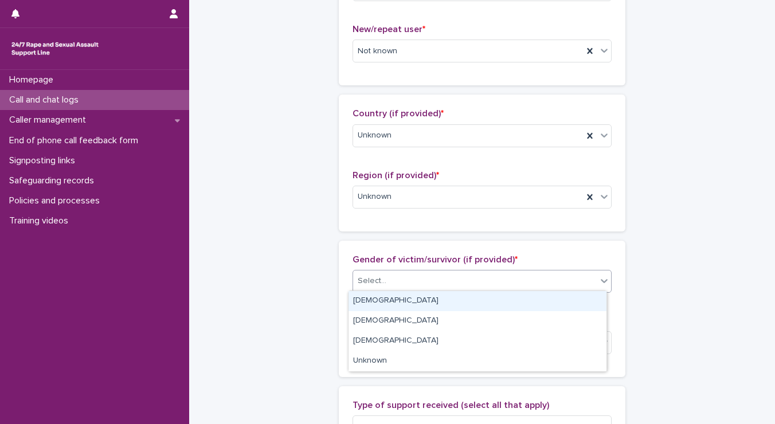
click at [387, 296] on div "Female" at bounding box center [477, 301] width 258 height 20
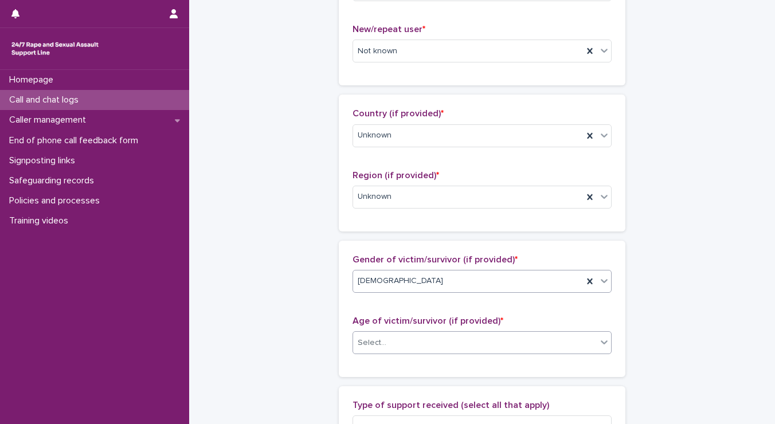
click at [387, 337] on div at bounding box center [387, 343] width 1 height 12
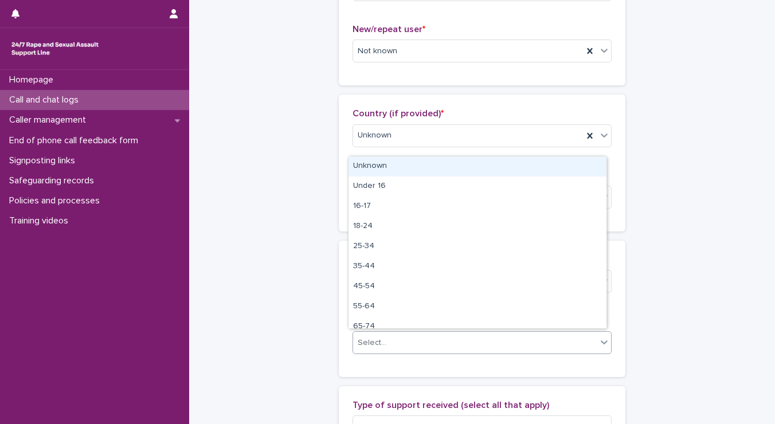
click at [374, 162] on div "Unknown" at bounding box center [477, 166] width 258 height 20
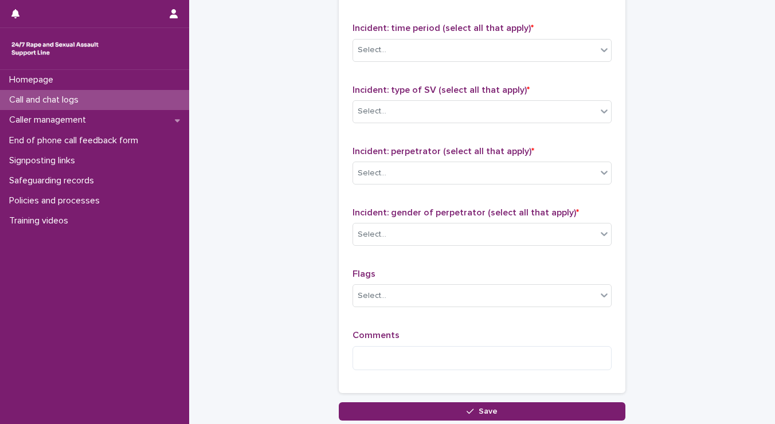
scroll to position [841, 0]
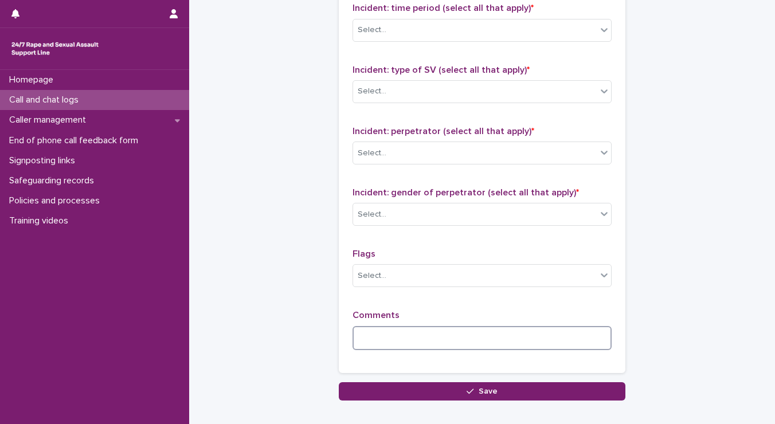
click at [513, 334] on textarea at bounding box center [481, 338] width 259 height 25
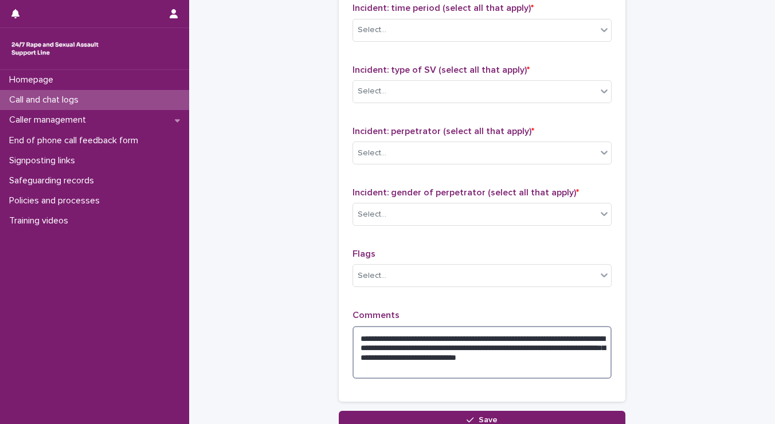
click at [447, 355] on textarea "**********" at bounding box center [481, 352] width 259 height 53
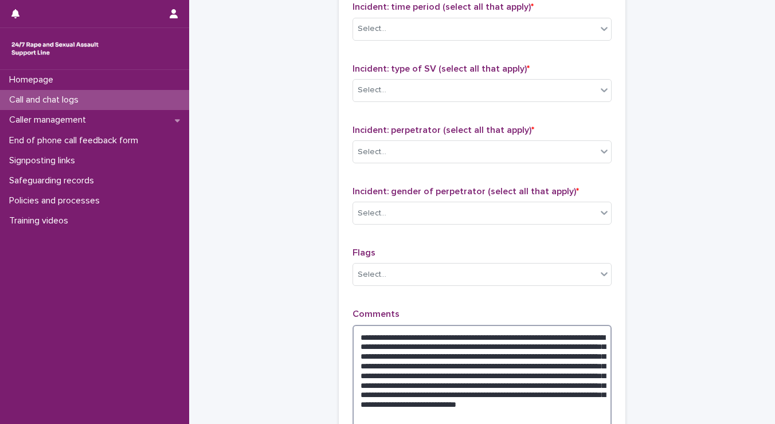
scroll to position [990, 0]
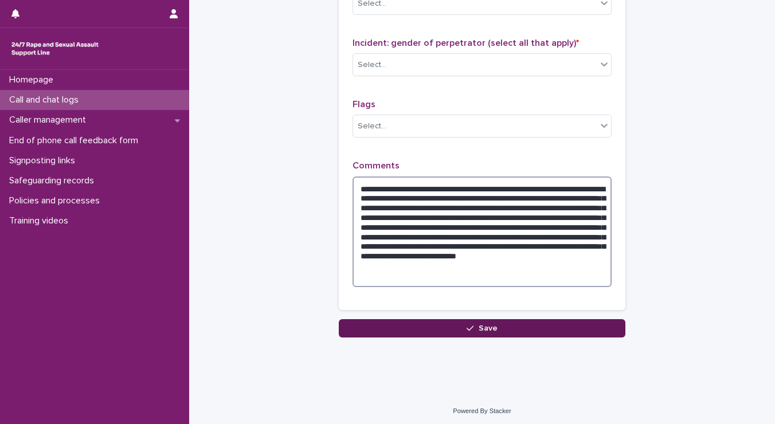
type textarea "**********"
click at [457, 328] on button "Save" at bounding box center [482, 328] width 287 height 18
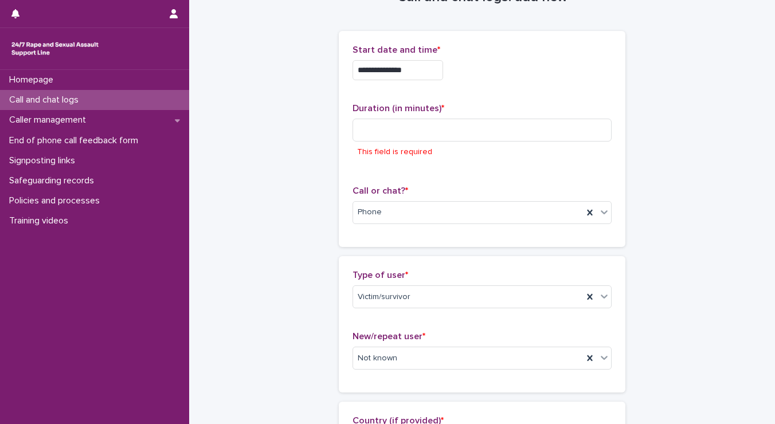
scroll to position [0, 0]
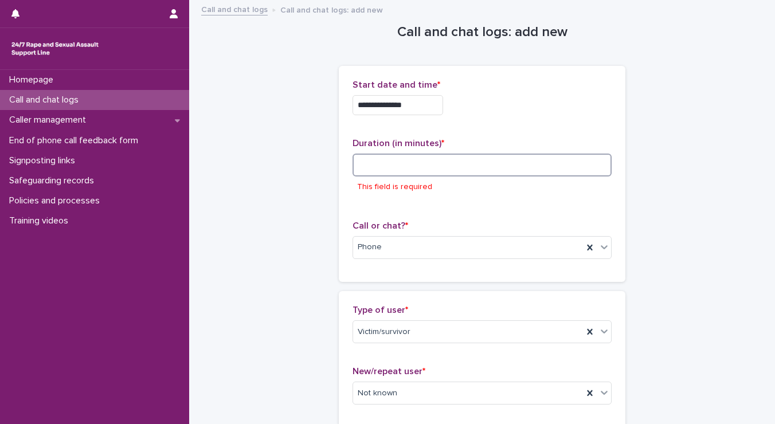
click at [438, 160] on input at bounding box center [481, 165] width 259 height 23
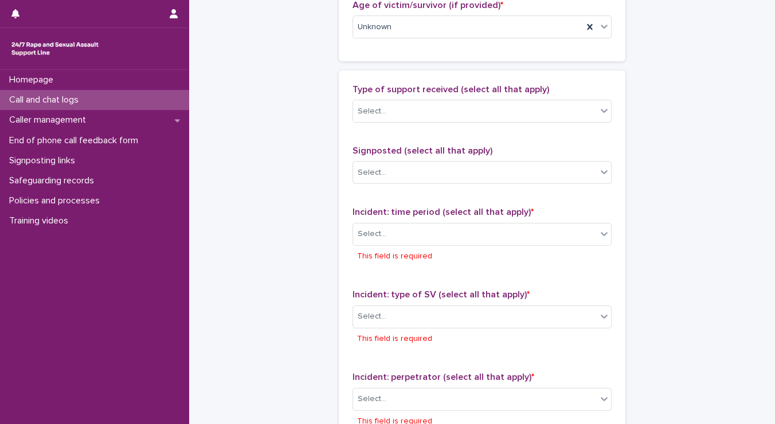
scroll to position [736, 0]
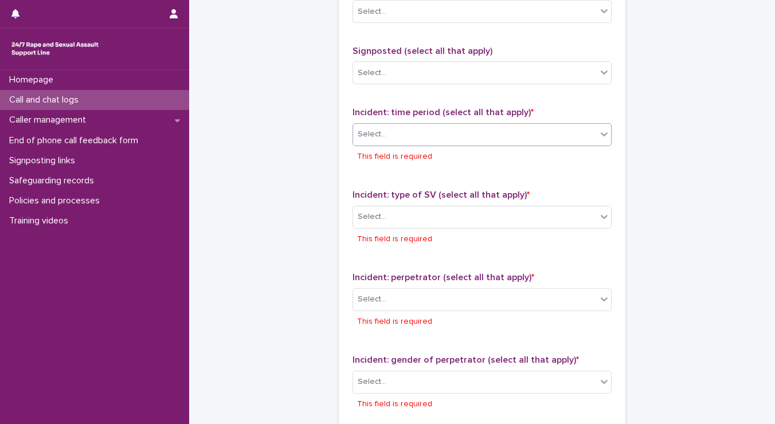
type input "**"
click at [436, 128] on div "Select..." at bounding box center [475, 134] width 244 height 19
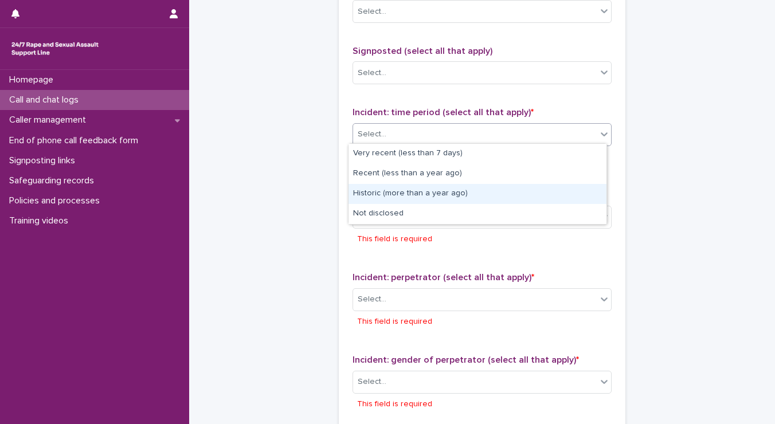
click at [379, 186] on div "Historic (more than a year ago)" at bounding box center [477, 194] width 258 height 20
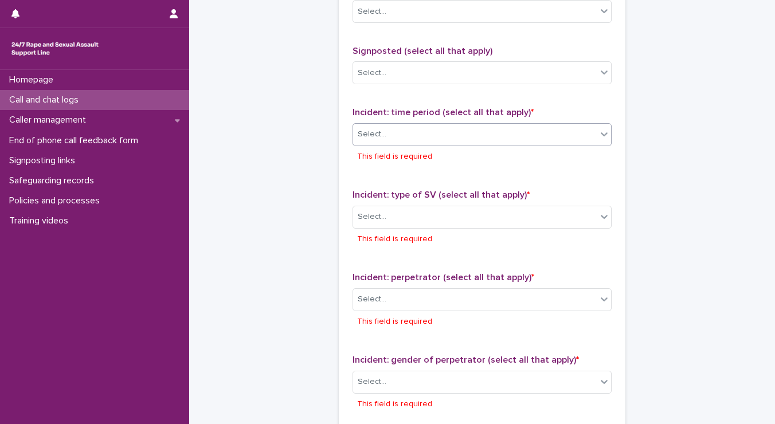
scroll to position [726, 0]
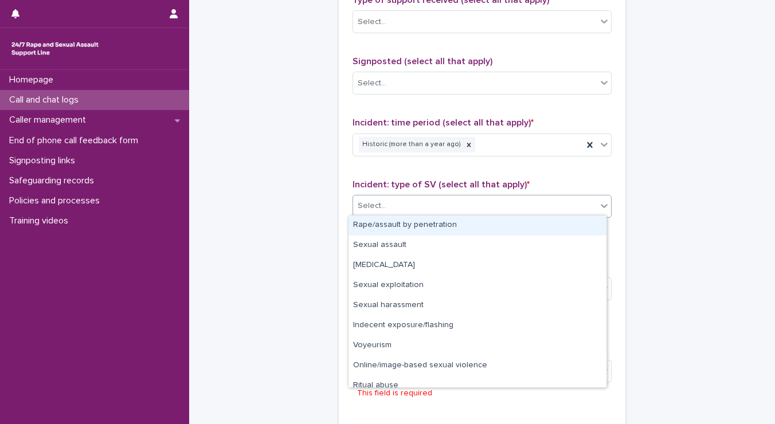
click at [376, 209] on div "Select..." at bounding box center [475, 206] width 244 height 19
click at [372, 223] on div "Rape/assault by penetration" at bounding box center [477, 225] width 258 height 20
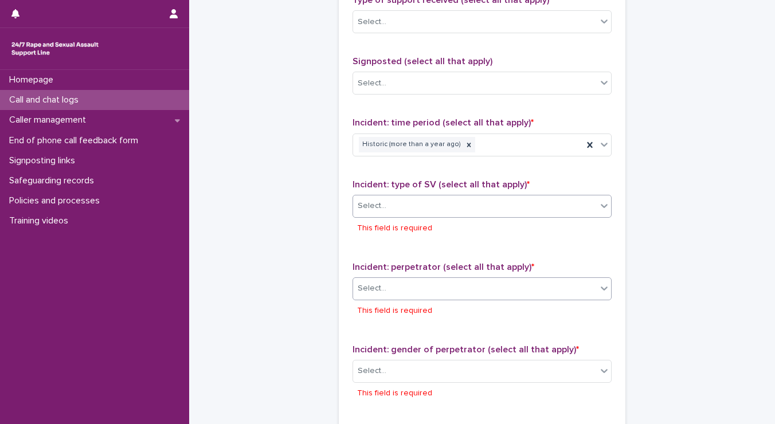
scroll to position [715, 0]
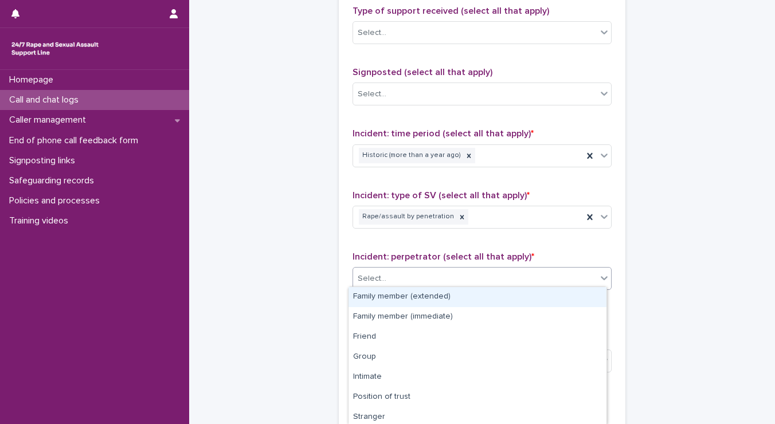
click at [378, 277] on div "Select..." at bounding box center [372, 279] width 29 height 12
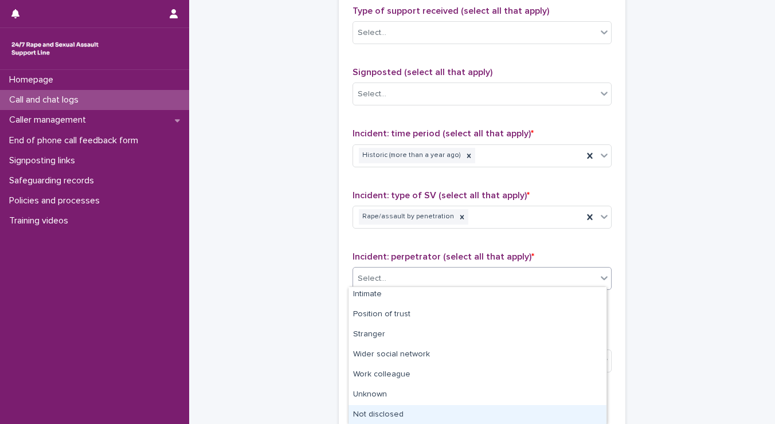
click at [475, 413] on div "Not disclosed" at bounding box center [477, 415] width 258 height 20
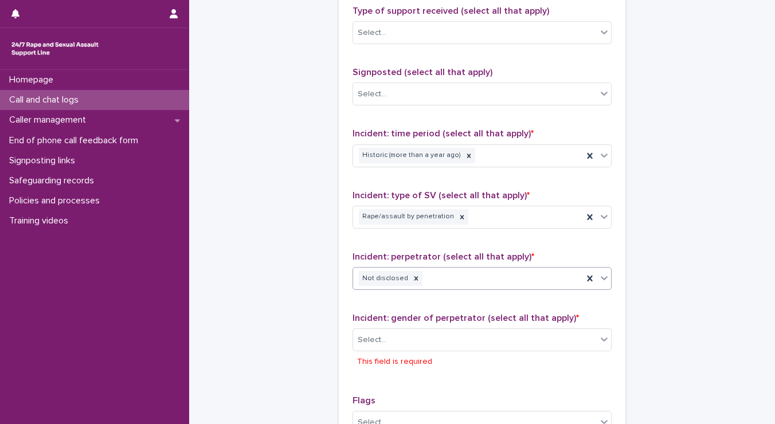
scroll to position [705, 0]
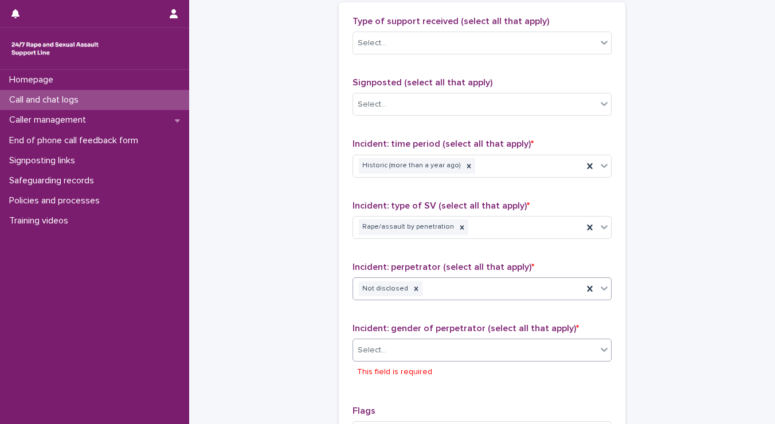
click at [424, 342] on div "Select..." at bounding box center [475, 350] width 244 height 19
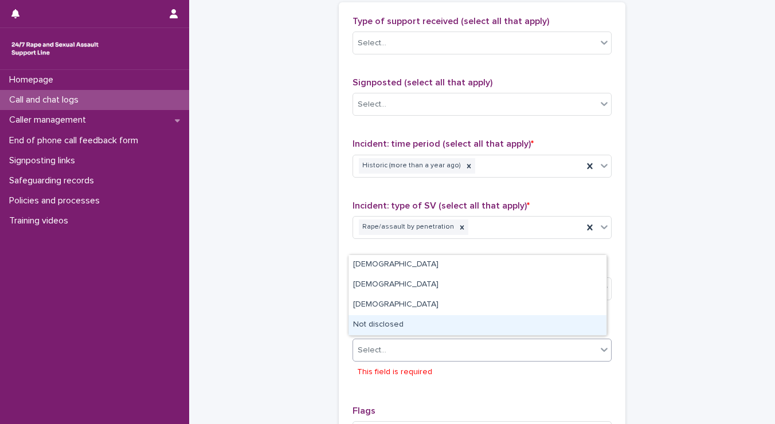
click at [415, 323] on div "Not disclosed" at bounding box center [477, 325] width 258 height 20
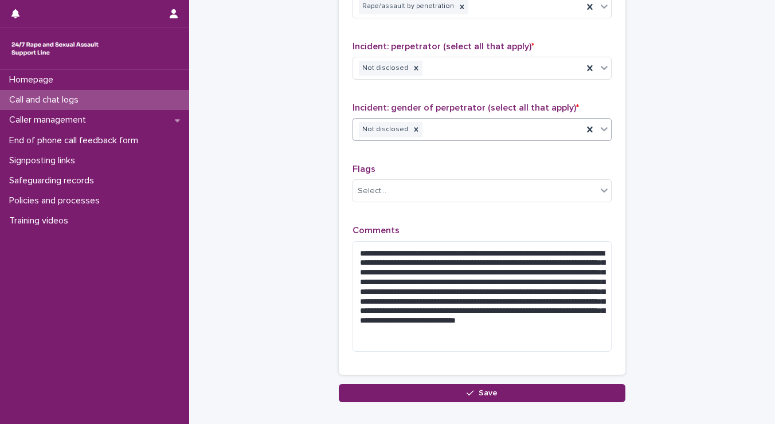
scroll to position [990, 0]
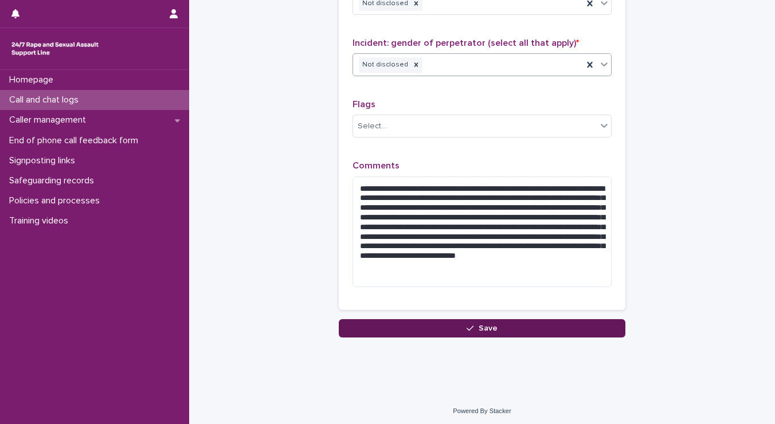
click at [502, 319] on button "Save" at bounding box center [482, 328] width 287 height 18
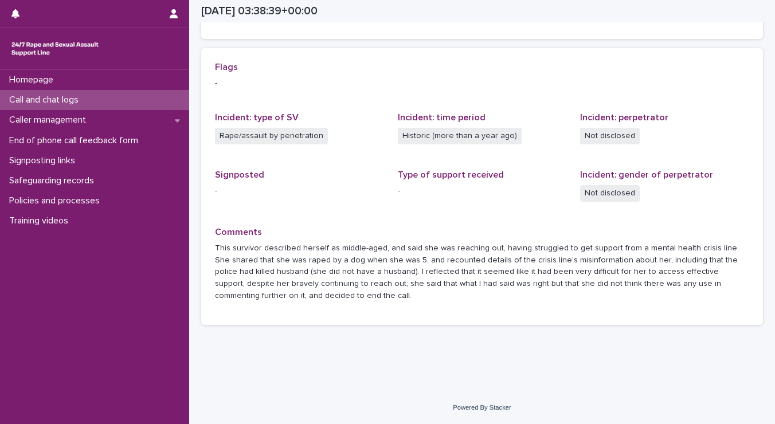
scroll to position [232, 0]
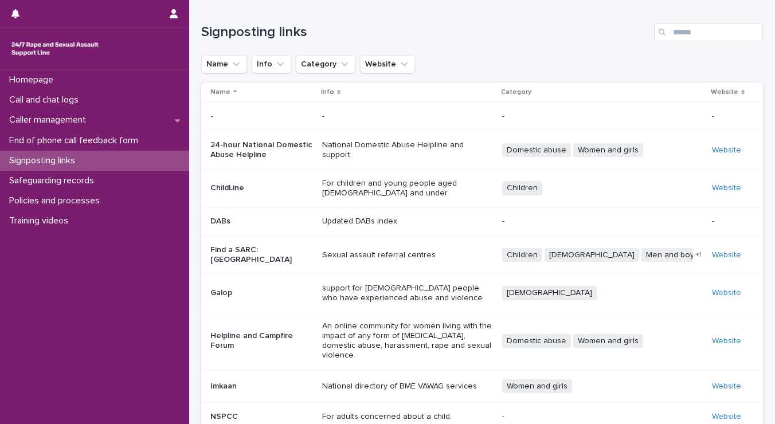
scroll to position [151, 0]
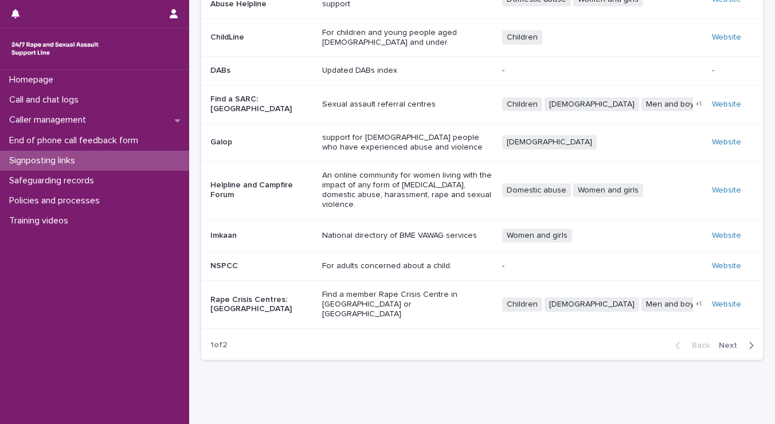
drag, startPoint x: 719, startPoint y: 317, endPoint x: 681, endPoint y: 353, distance: 51.9
click at [681, 353] on div "Loading... Saving… Loading... Saving… Signposting links Name Info Category Webs…" at bounding box center [481, 123] width 573 height 548
click at [719, 342] on span "Next" at bounding box center [731, 346] width 25 height 8
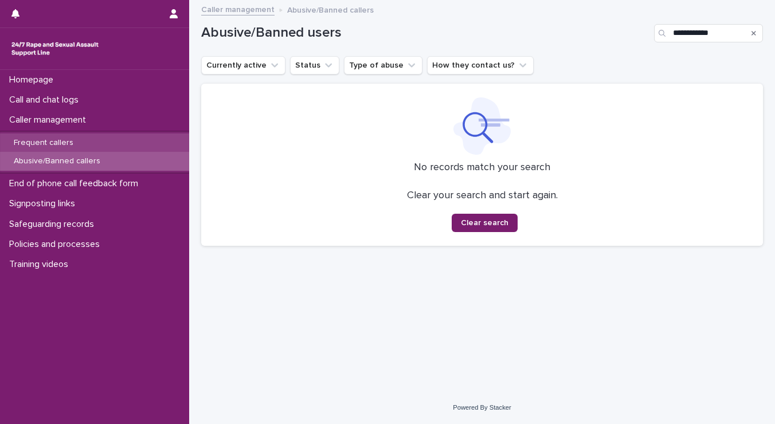
click at [46, 144] on p "Frequent callers" at bounding box center [44, 143] width 78 height 10
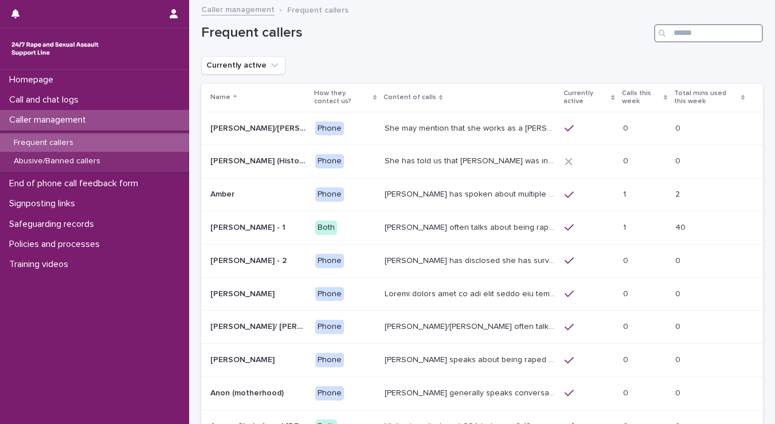
click at [677, 38] on input "Search" at bounding box center [708, 33] width 109 height 18
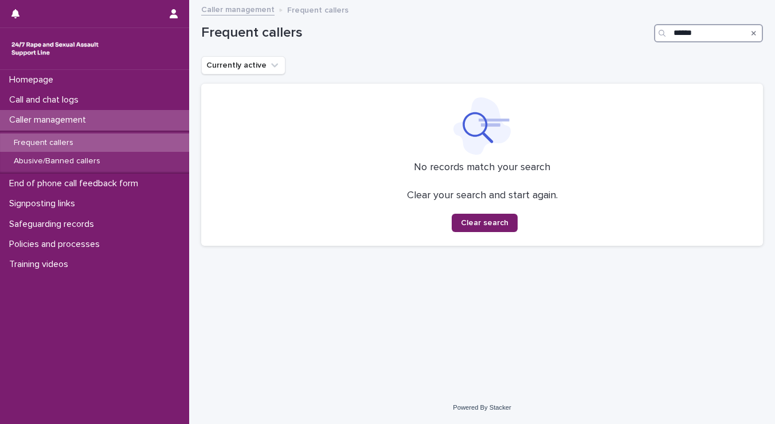
drag, startPoint x: 719, startPoint y: 34, endPoint x: 622, endPoint y: 52, distance: 98.0
click at [622, 52] on div "Frequent callers ******" at bounding box center [482, 28] width 562 height 55
type input "****"
click at [35, 161] on p "Abusive/Banned callers" at bounding box center [57, 161] width 105 height 10
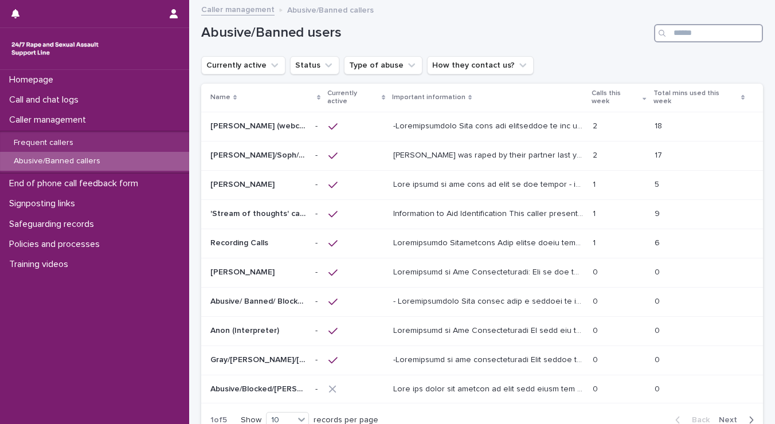
click at [719, 36] on input "Search" at bounding box center [708, 33] width 109 height 18
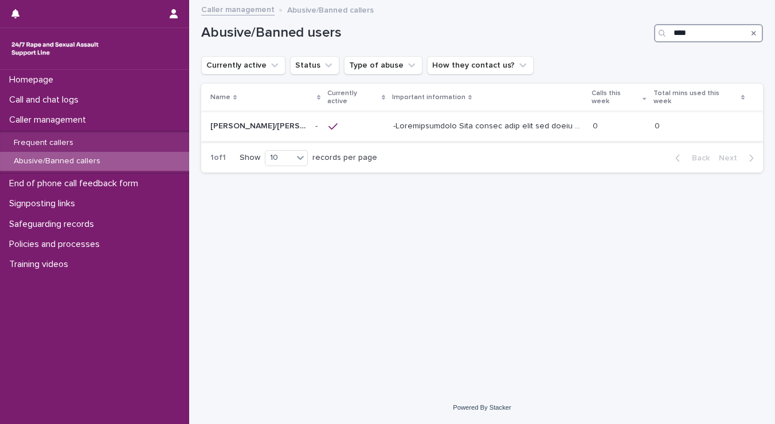
type input "****"
click at [520, 123] on div at bounding box center [488, 126] width 190 height 19
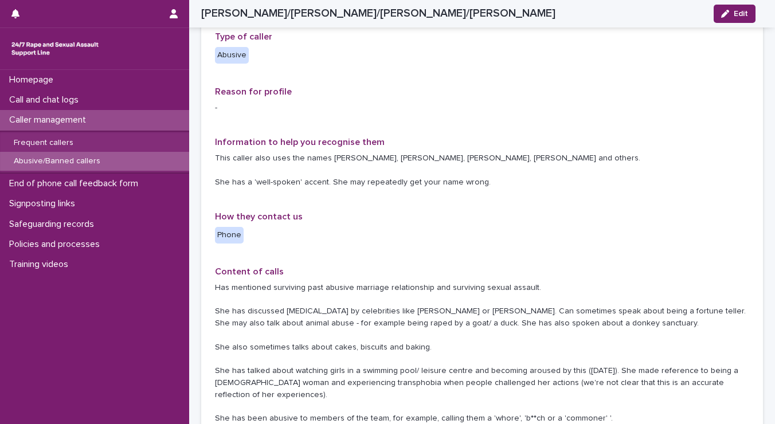
scroll to position [146, 0]
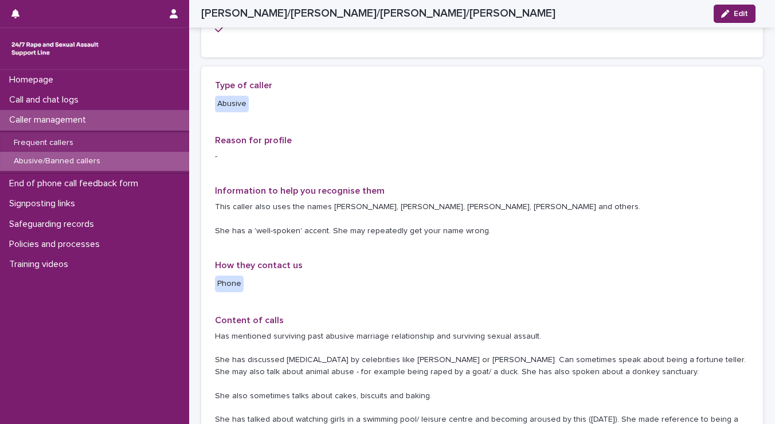
click at [35, 160] on p "Abusive/Banned callers" at bounding box center [57, 161] width 105 height 10
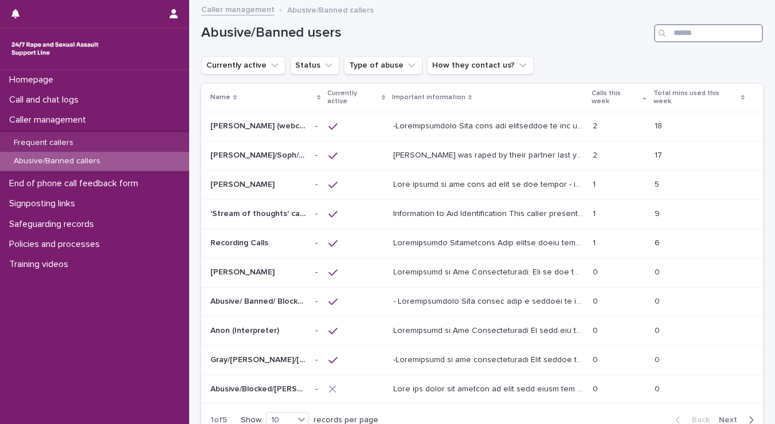
click at [715, 37] on input "Search" at bounding box center [708, 33] width 109 height 18
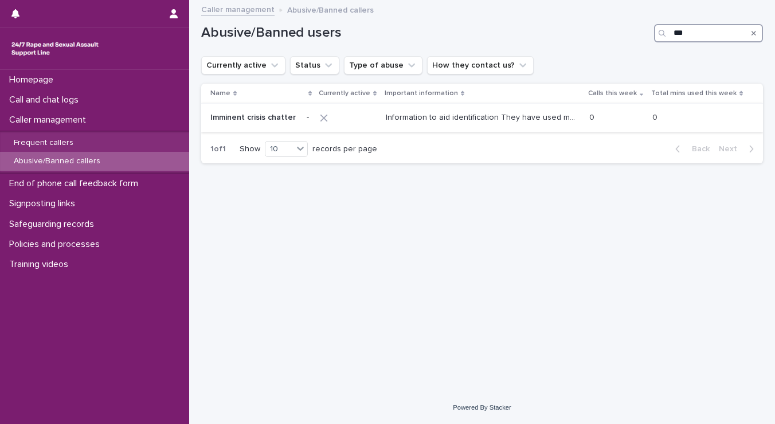
type input "***"
click at [488, 121] on p "Information to aid identification They have used multiple names - [PERSON_NAME]…" at bounding box center [482, 117] width 193 height 12
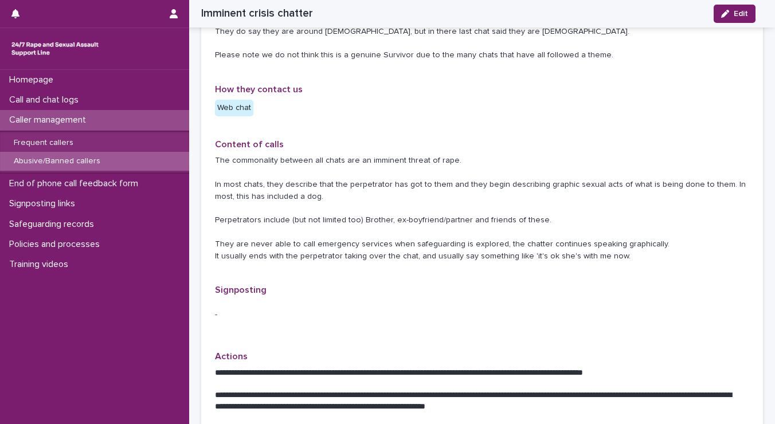
scroll to position [336, 0]
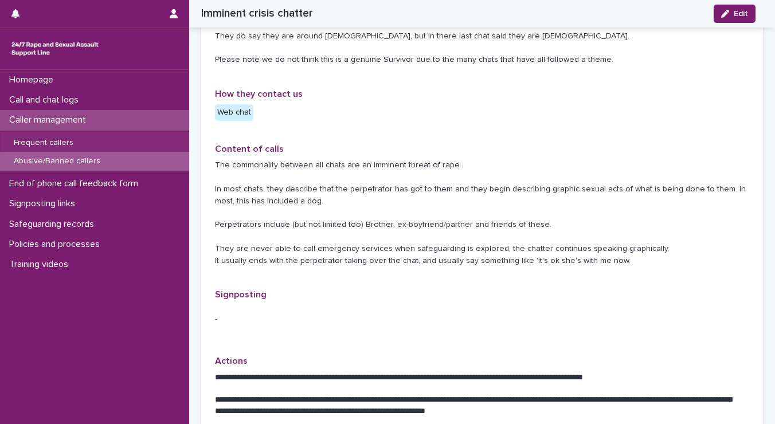
click at [66, 160] on p "Abusive/Banned callers" at bounding box center [57, 161] width 105 height 10
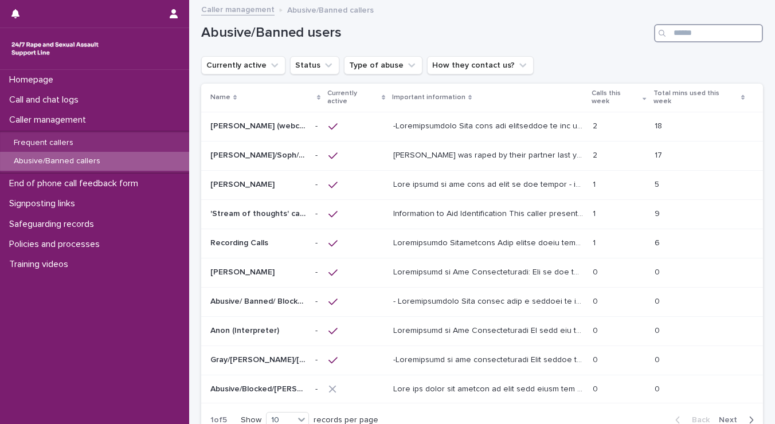
click at [689, 36] on input "Search" at bounding box center [708, 33] width 109 height 18
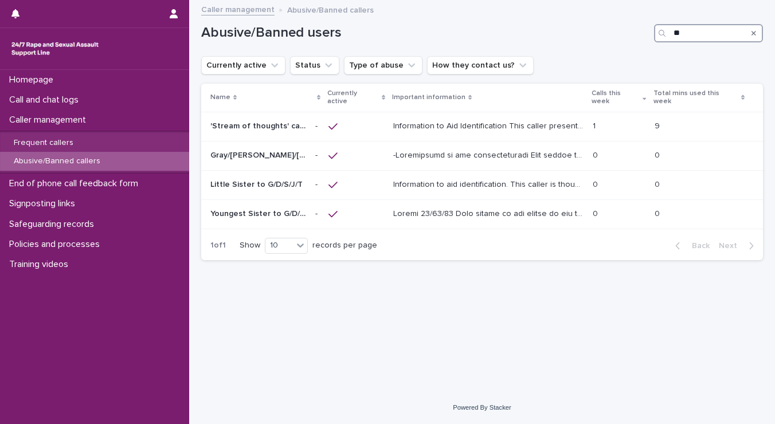
type input "*"
